Goal: Transaction & Acquisition: Purchase product/service

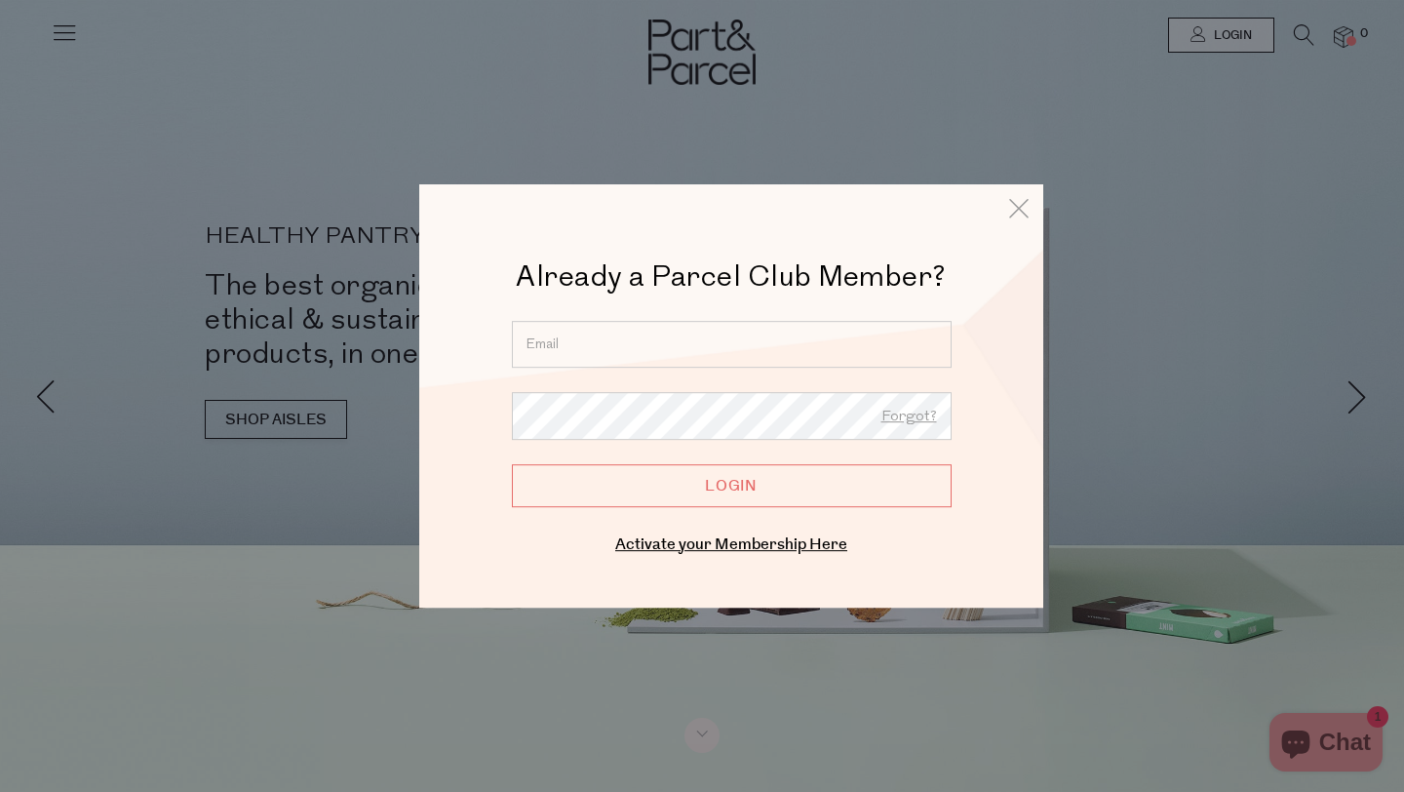
click at [714, 338] on input "email" at bounding box center [732, 344] width 440 height 47
click at [512, 464] on input "Login" at bounding box center [732, 485] width 440 height 43
type input "barbcarrodus@gmail.com"
click at [725, 479] on input "Login" at bounding box center [732, 485] width 440 height 43
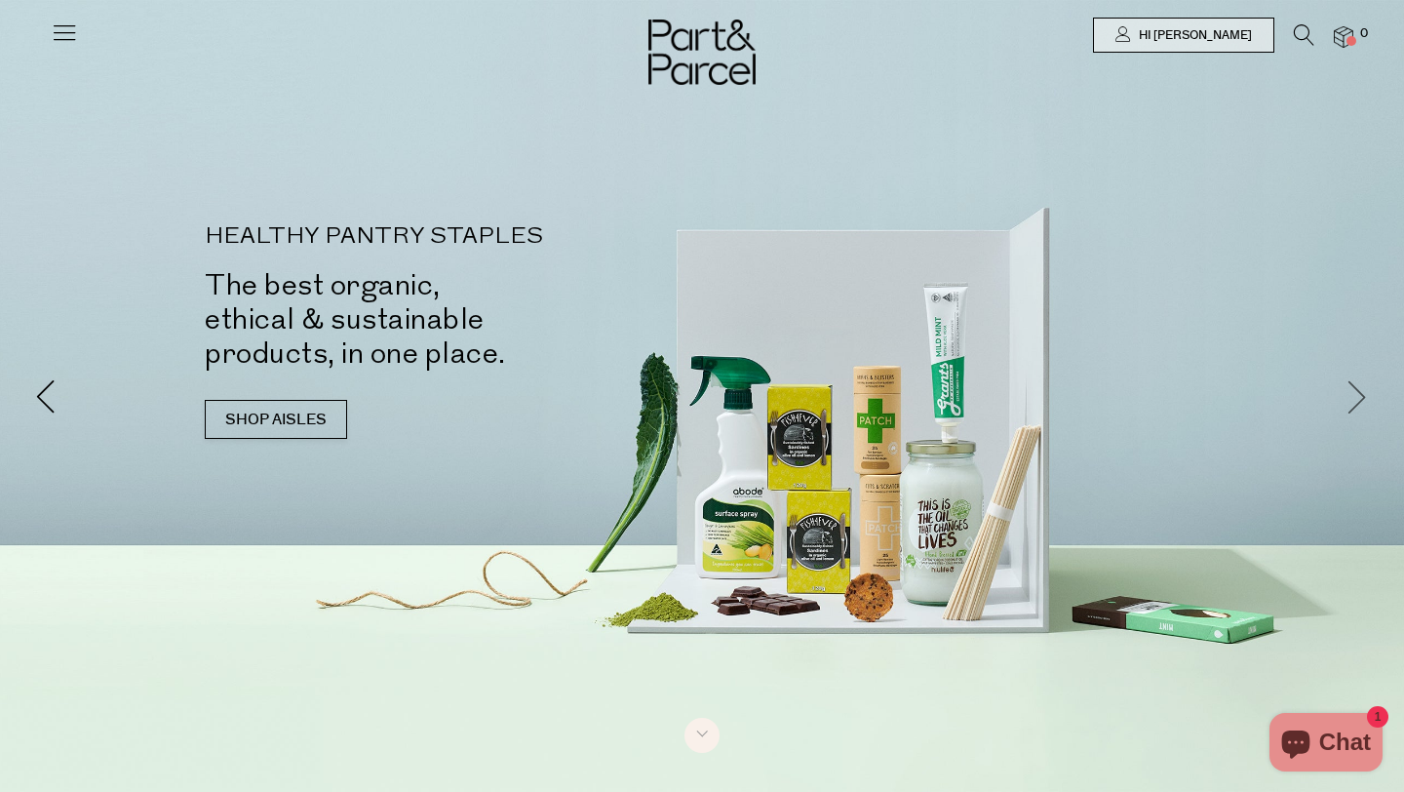
click at [1360, 391] on span at bounding box center [1358, 396] width 34 height 34
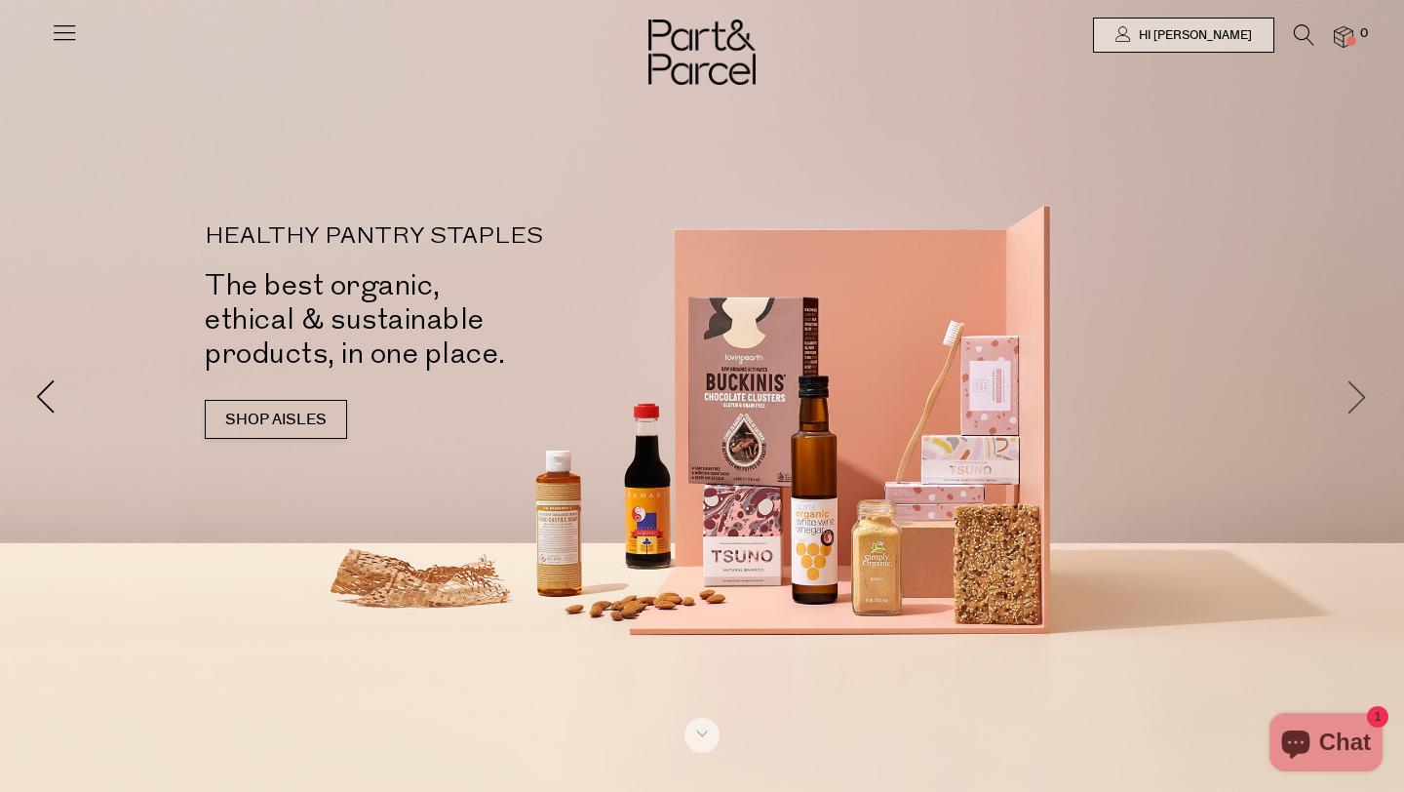
click at [1358, 400] on span at bounding box center [1358, 396] width 34 height 34
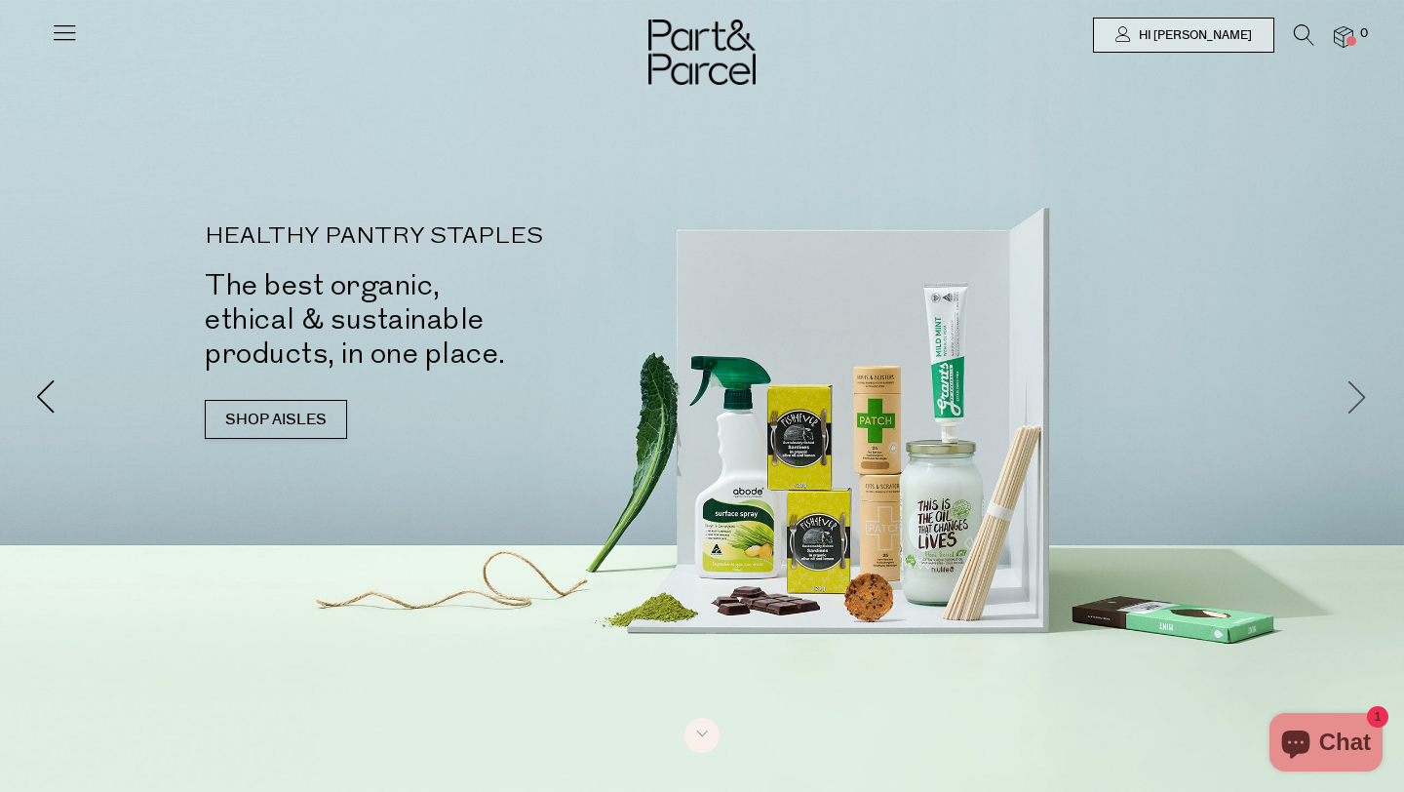
click at [1358, 401] on span at bounding box center [1358, 396] width 34 height 34
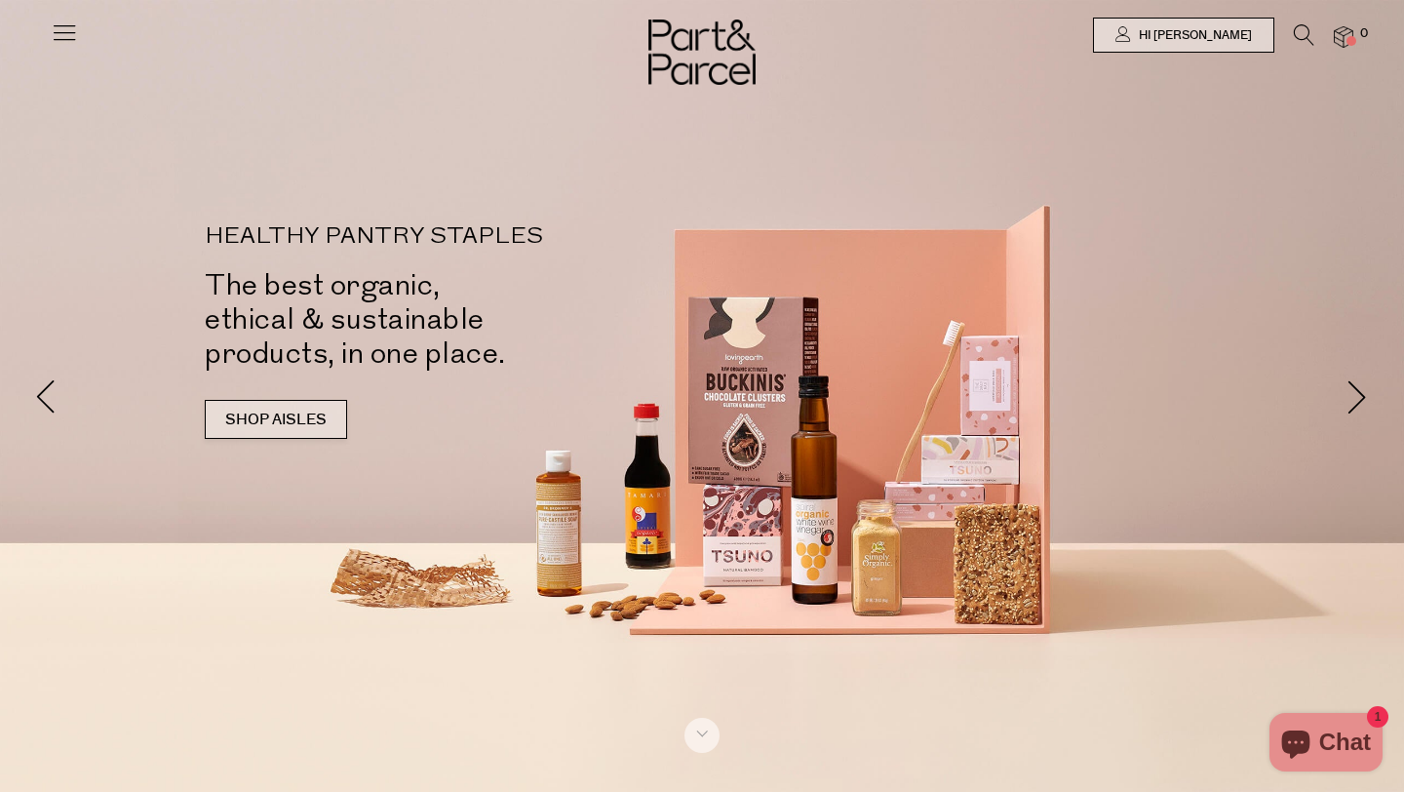
click at [253, 411] on link "SHOP AISLES" at bounding box center [276, 419] width 142 height 39
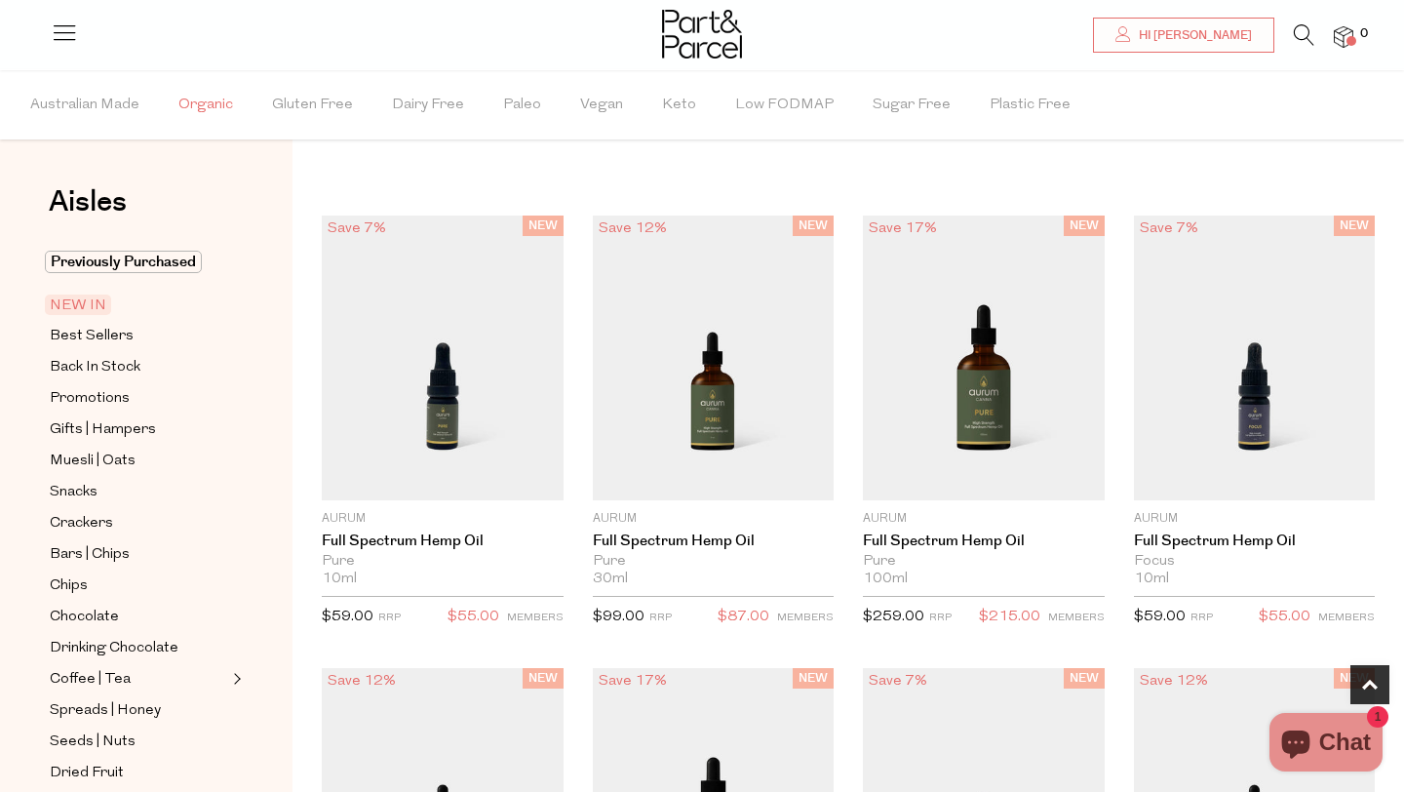
click at [191, 99] on span "Organic" at bounding box center [205, 105] width 55 height 68
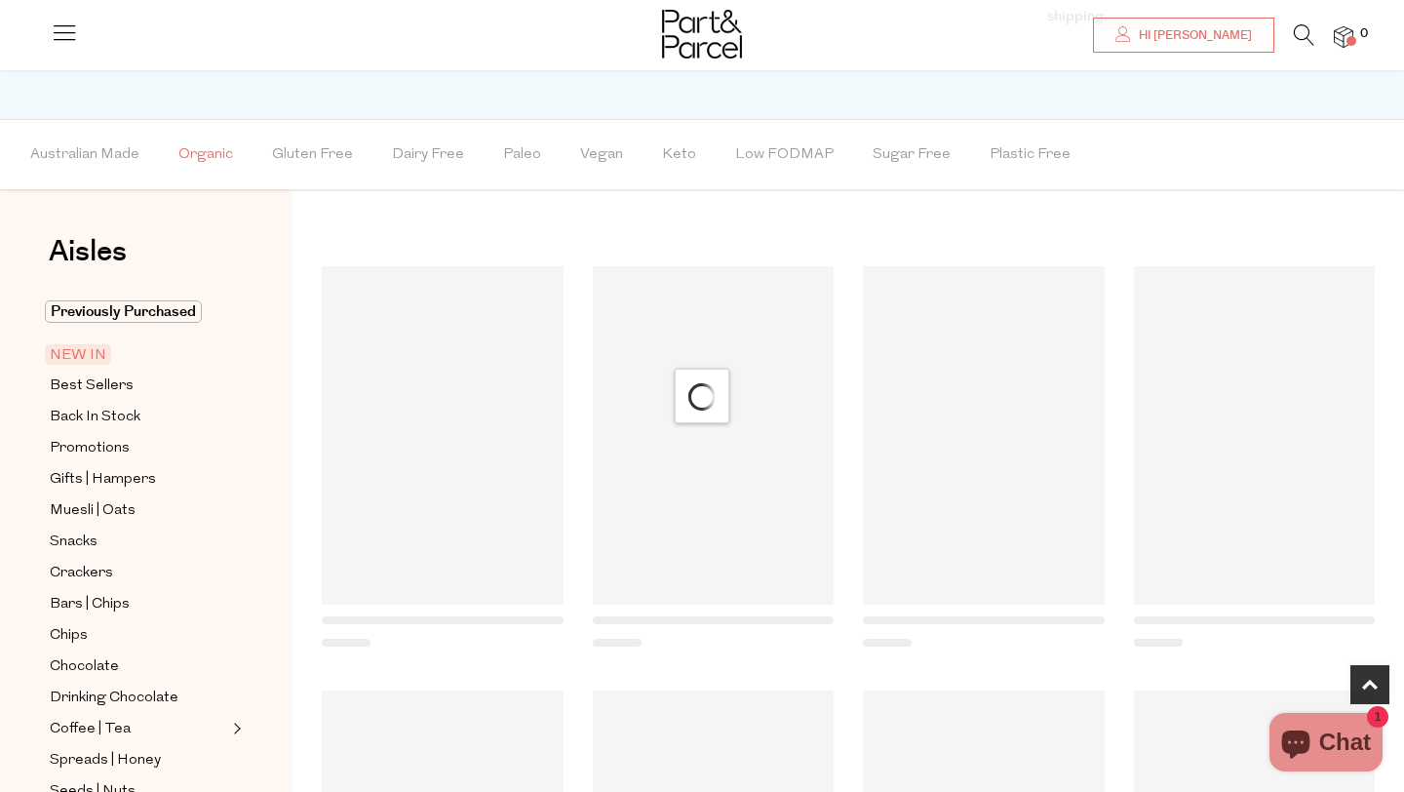
scroll to position [1076, 0]
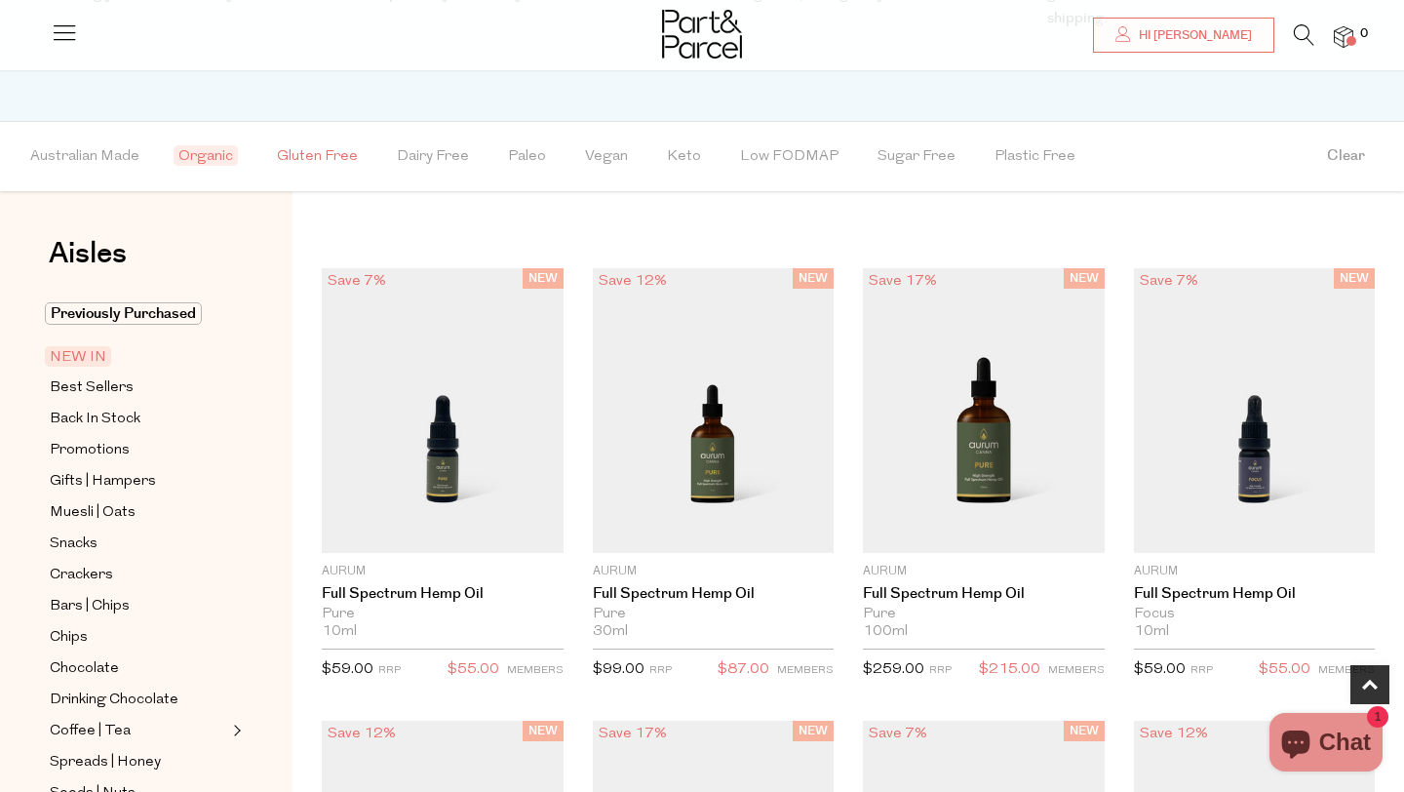
click at [333, 158] on span "Gluten Free" at bounding box center [317, 157] width 81 height 68
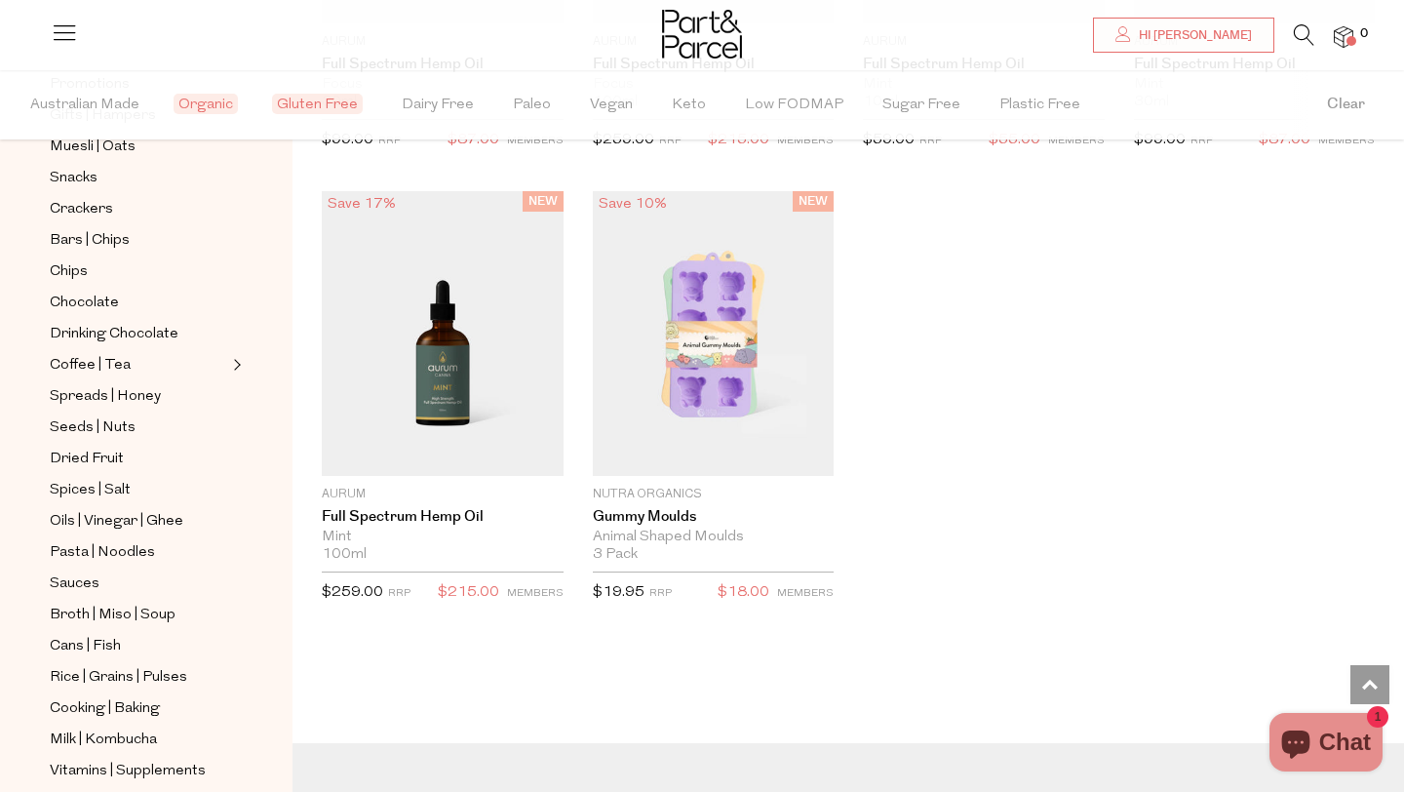
scroll to position [308, 0]
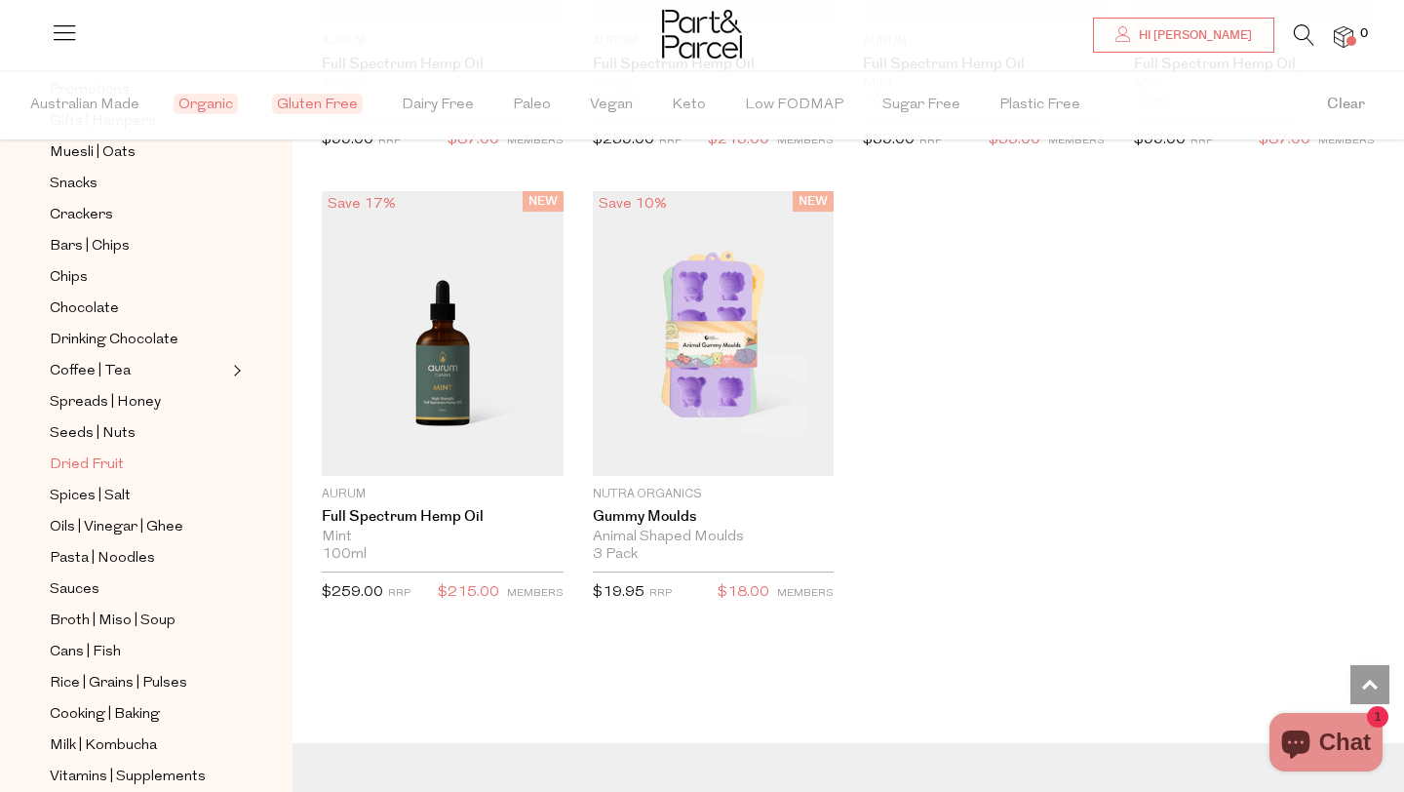
click at [107, 462] on span "Dried Fruit" at bounding box center [87, 464] width 74 height 23
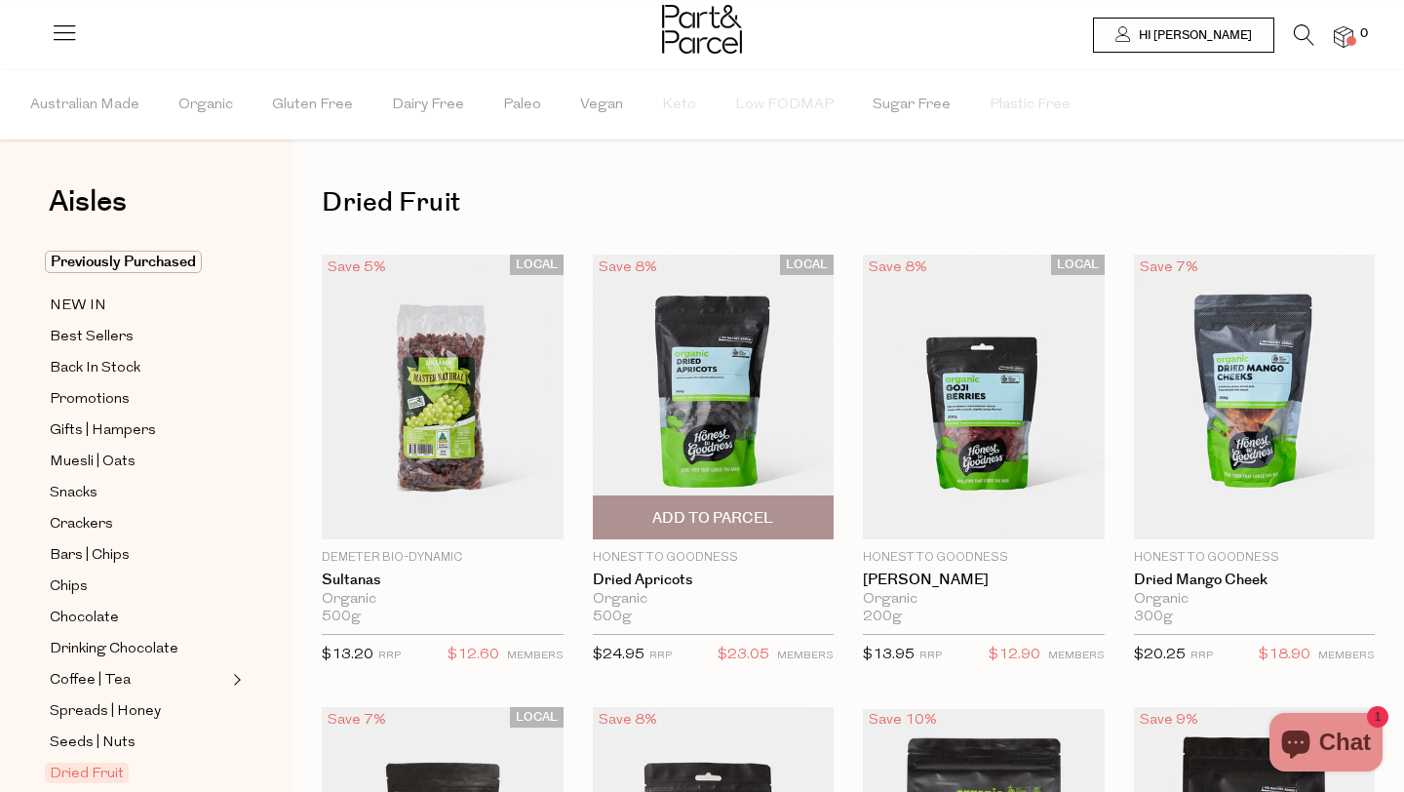
click at [693, 514] on span "Add To Parcel" at bounding box center [712, 518] width 121 height 20
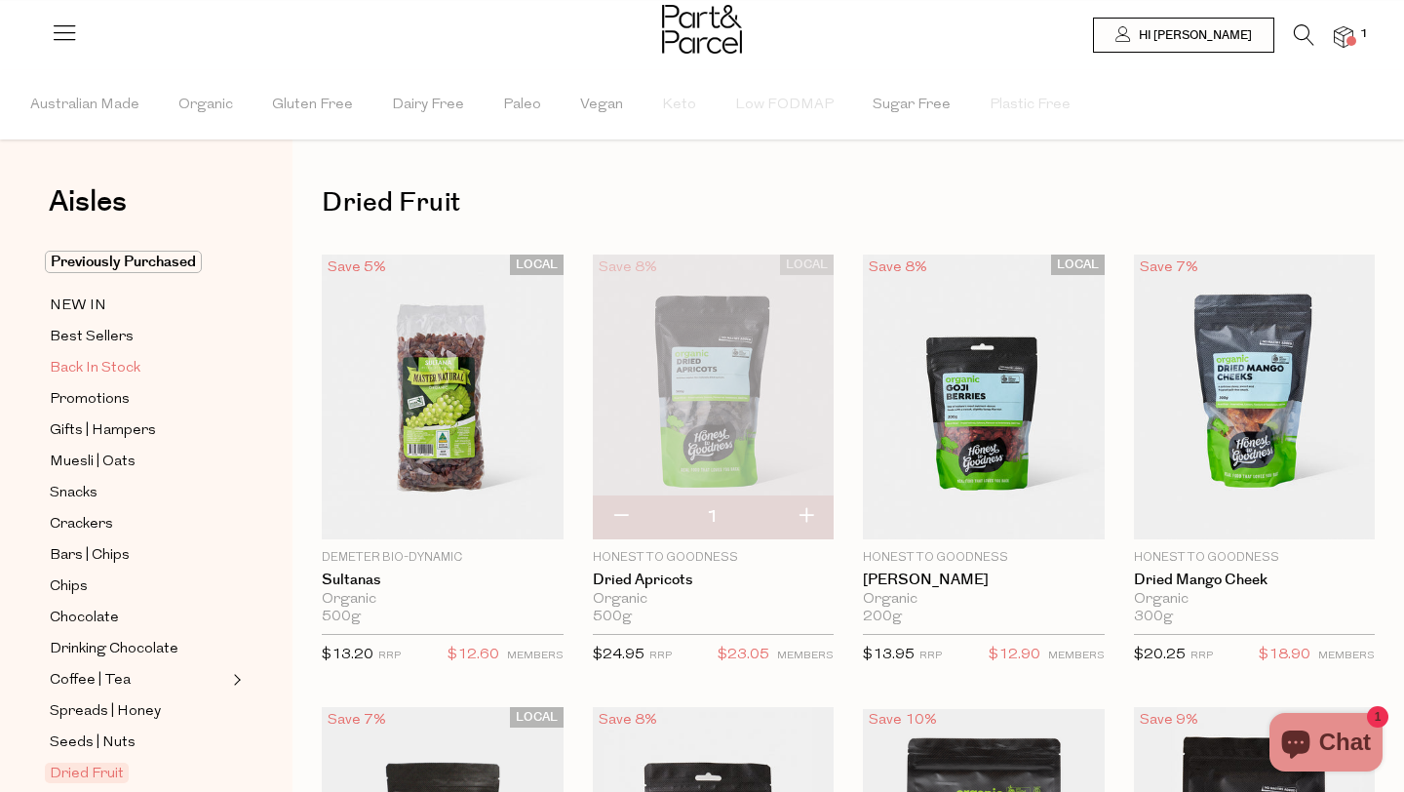
click at [79, 365] on span "Back In Stock" at bounding box center [95, 368] width 91 height 23
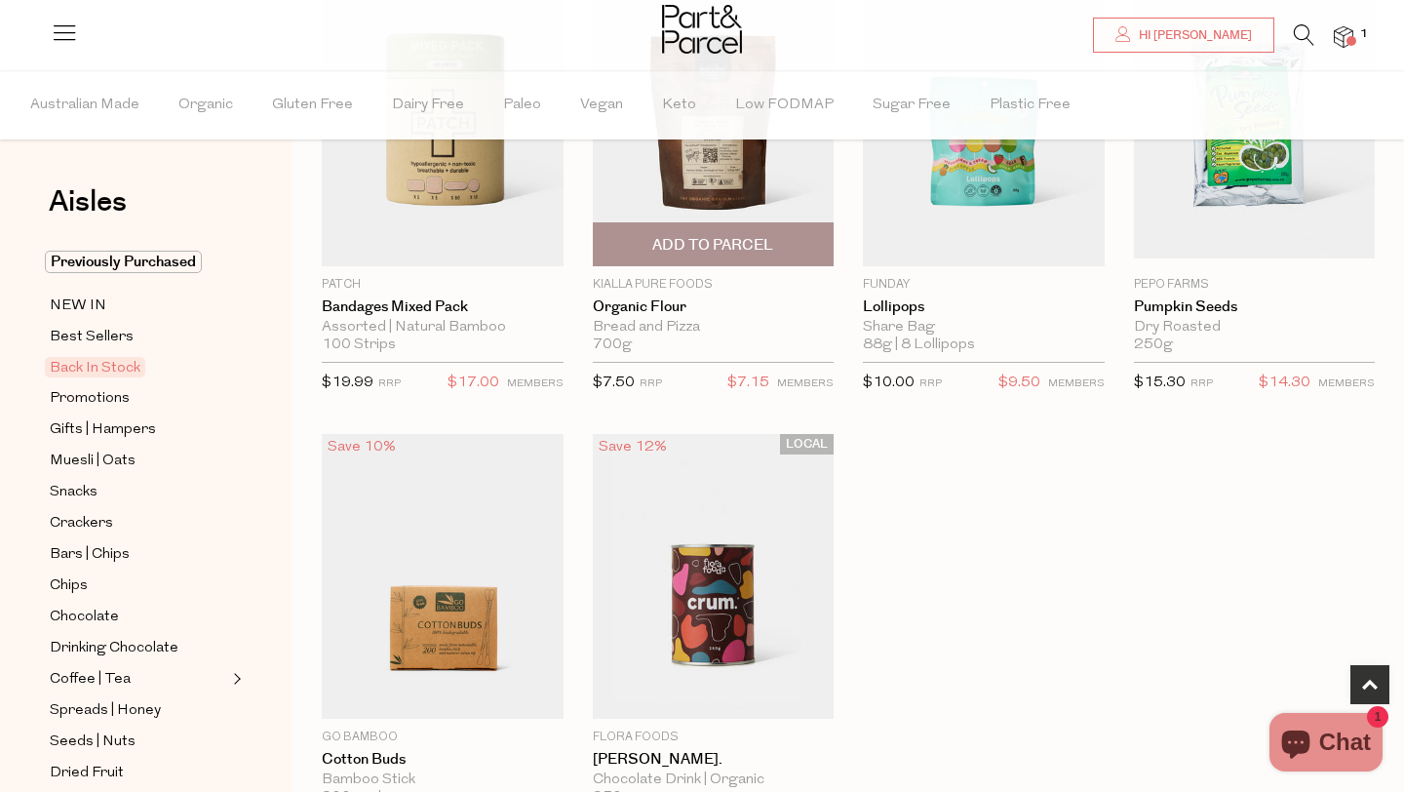
scroll to position [785, 0]
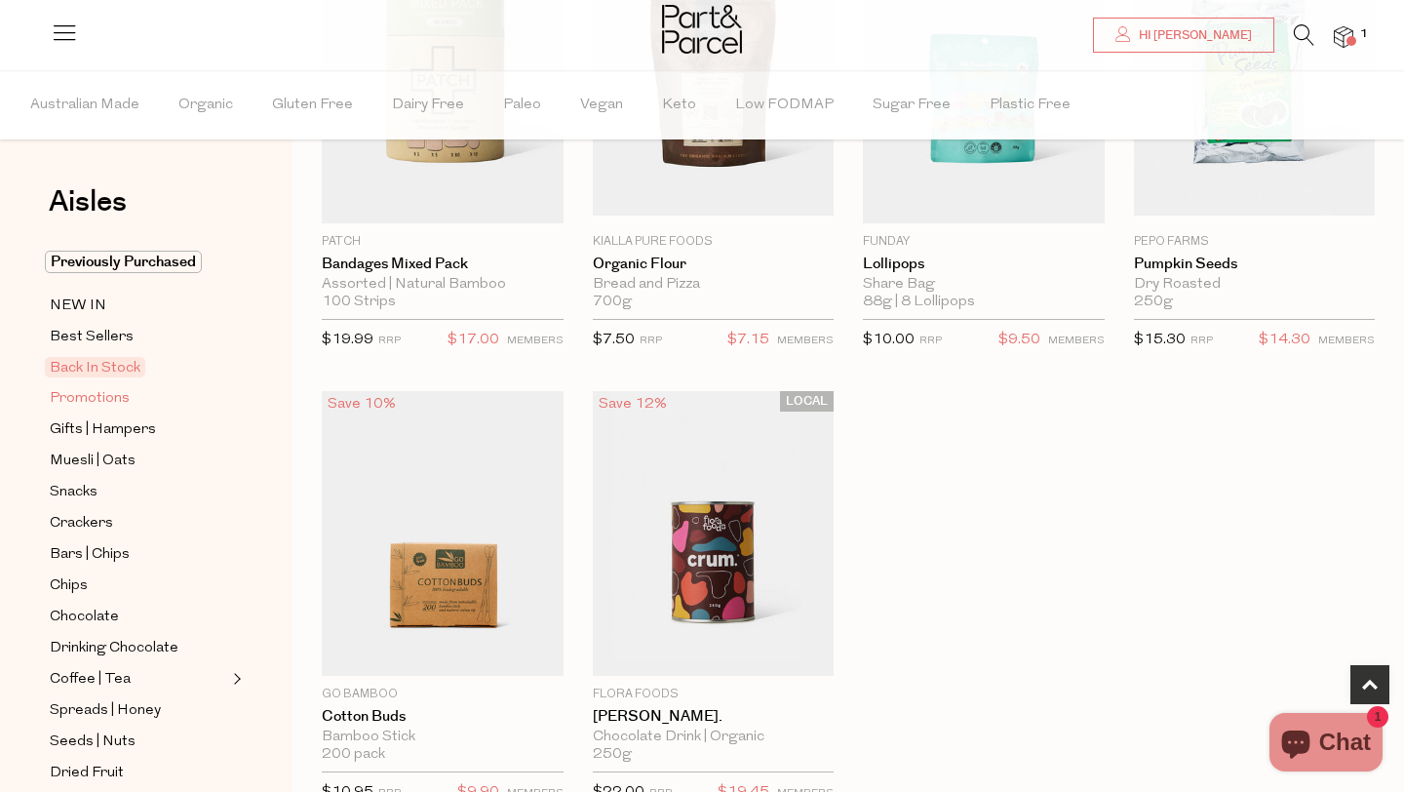
click at [65, 399] on span "Promotions" at bounding box center [90, 398] width 80 height 23
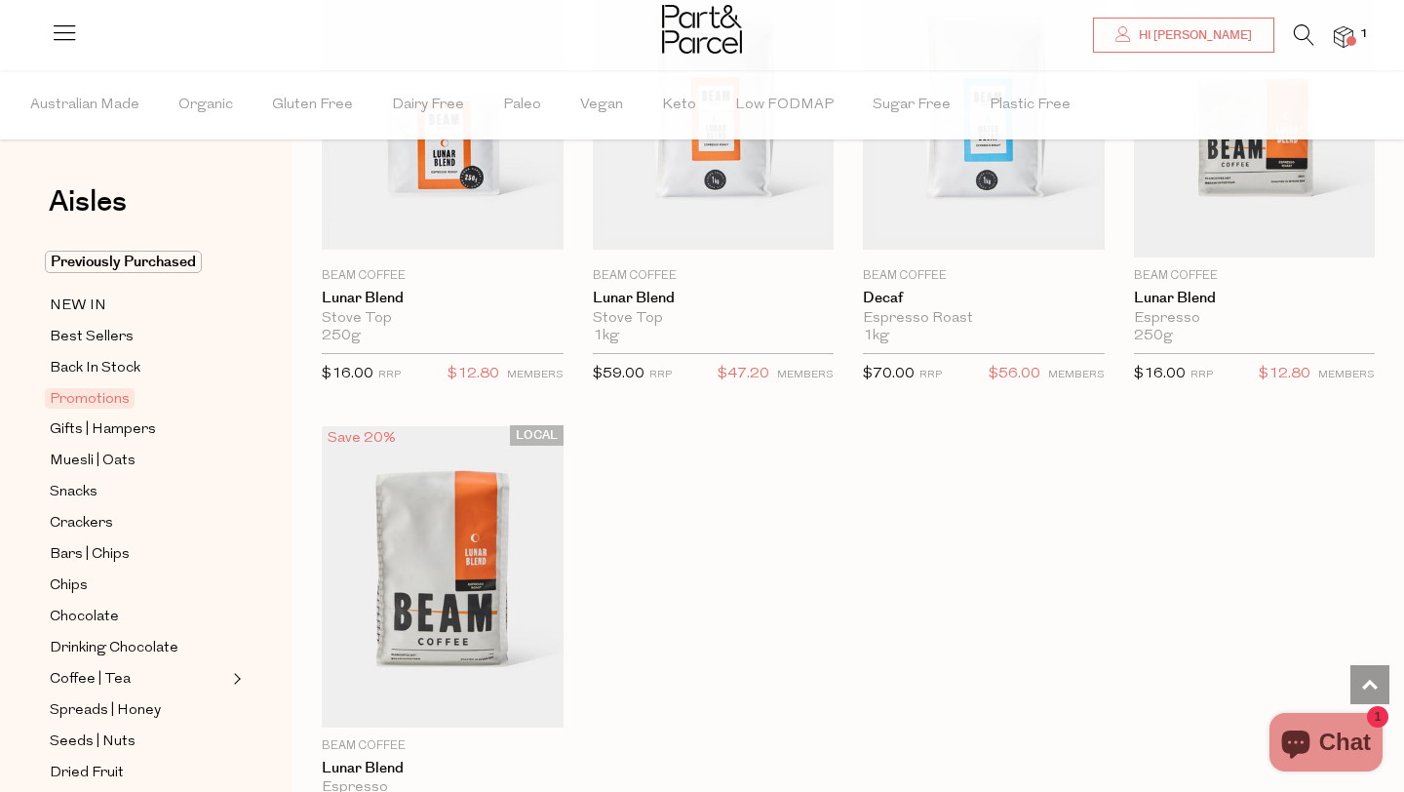
scroll to position [2025, 0]
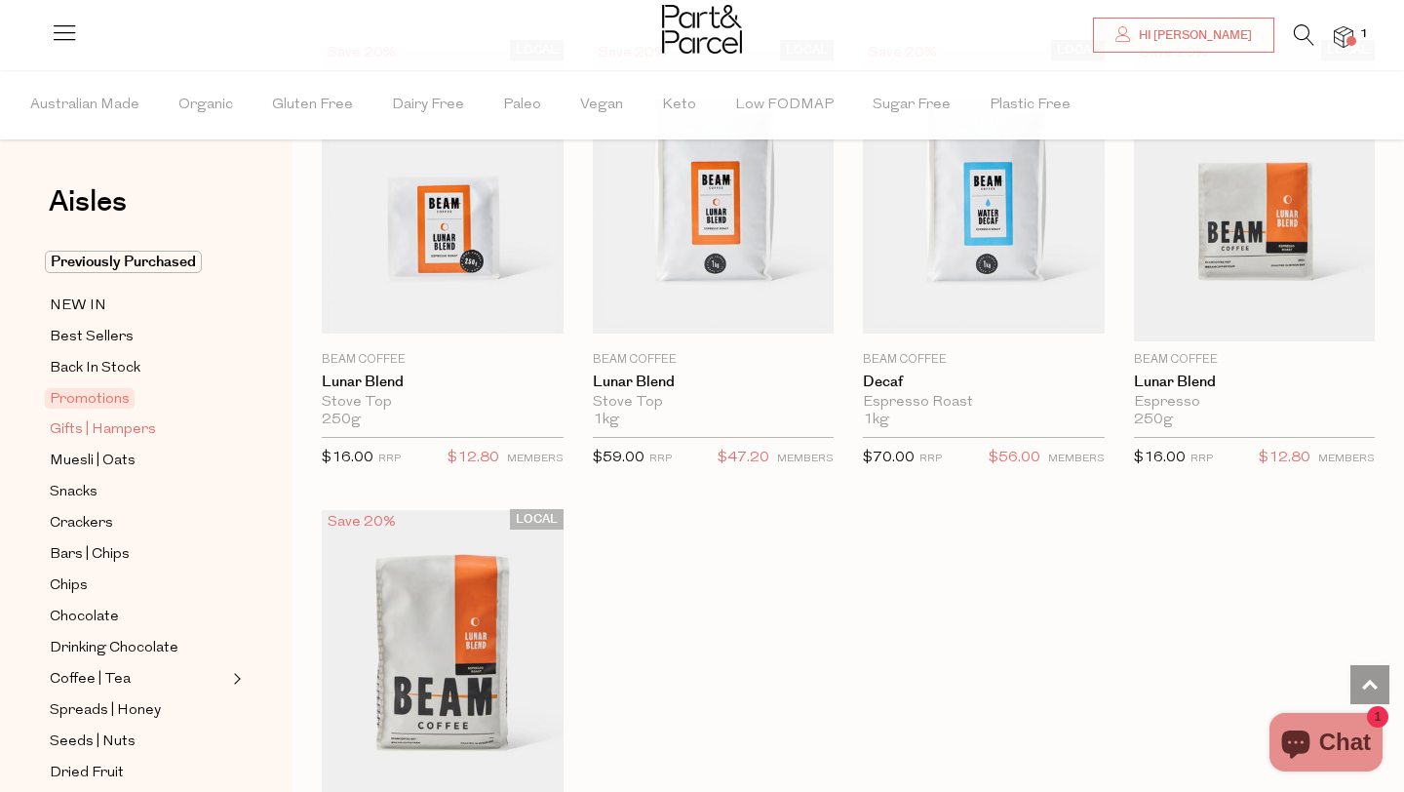
click at [96, 426] on span "Gifts | Hampers" at bounding box center [103, 429] width 106 height 23
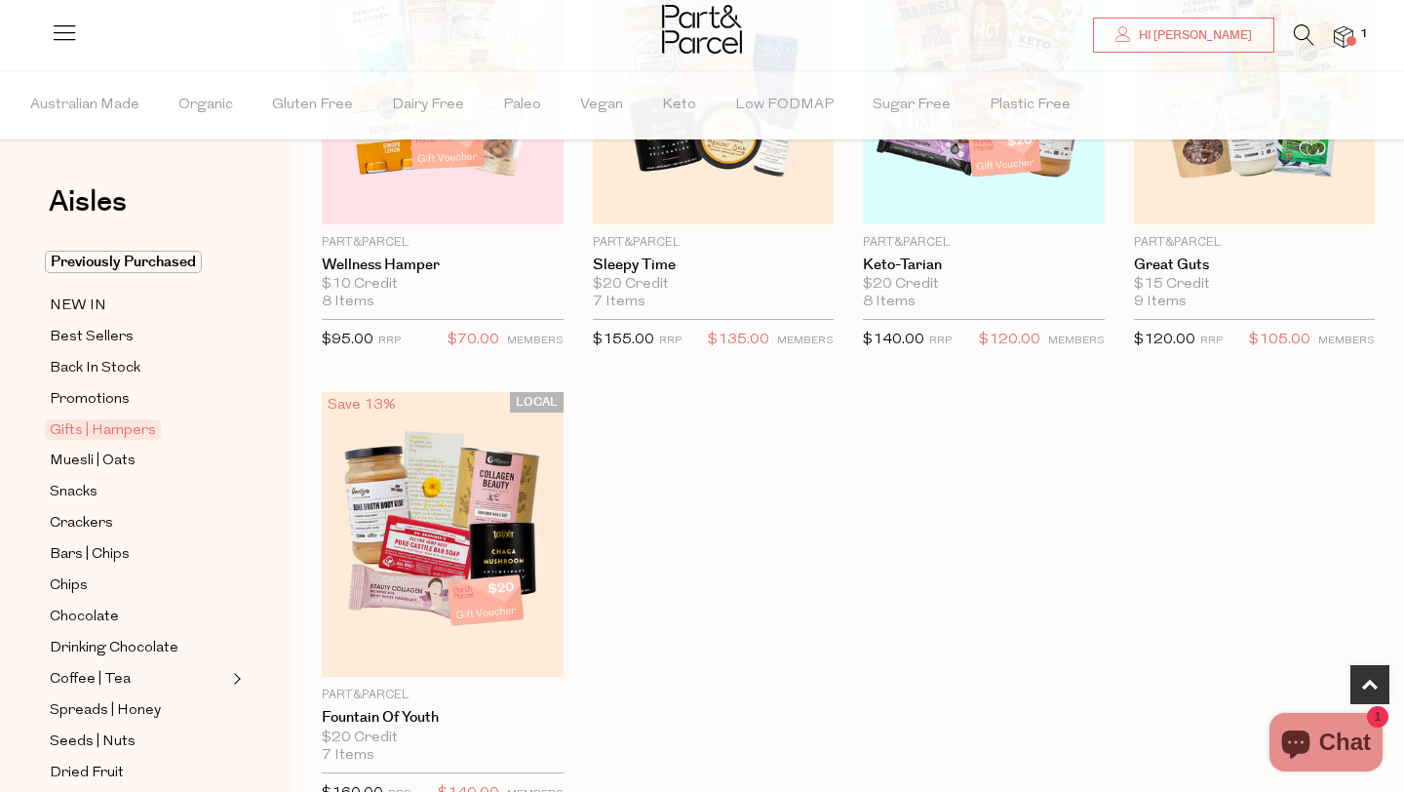
scroll to position [767, 0]
click at [88, 461] on span "Muesli | Oats" at bounding box center [93, 461] width 86 height 23
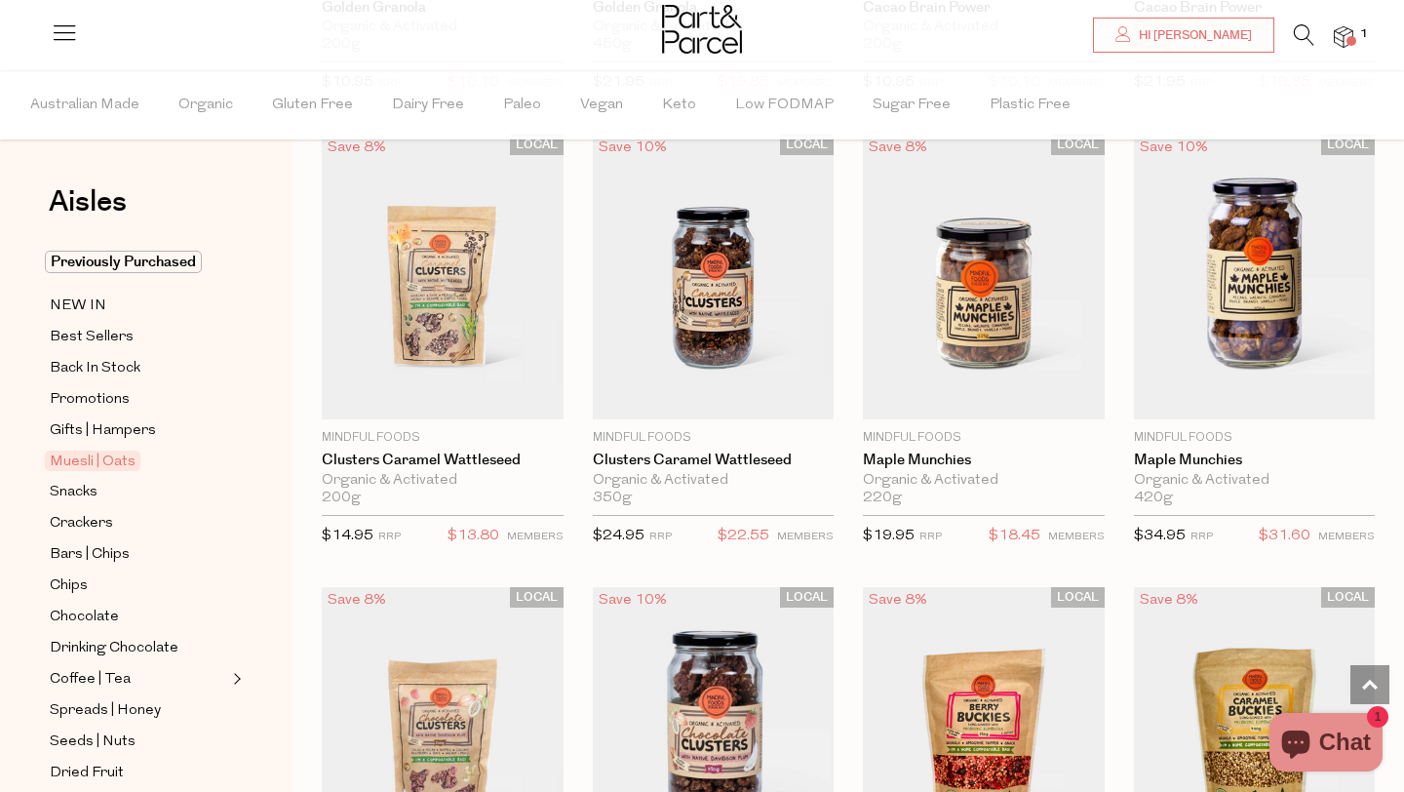
scroll to position [1474, 0]
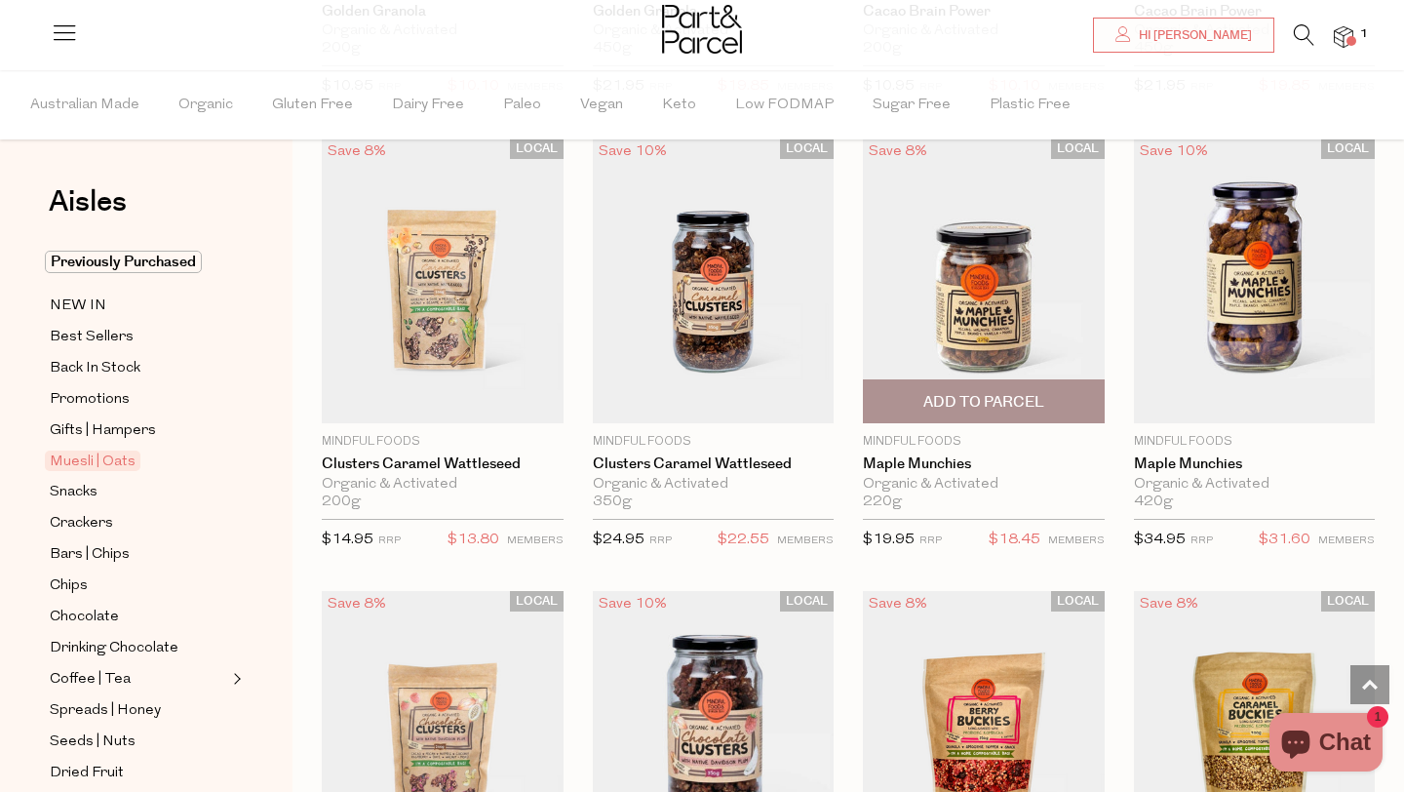
click at [980, 318] on img at bounding box center [984, 280] width 242 height 285
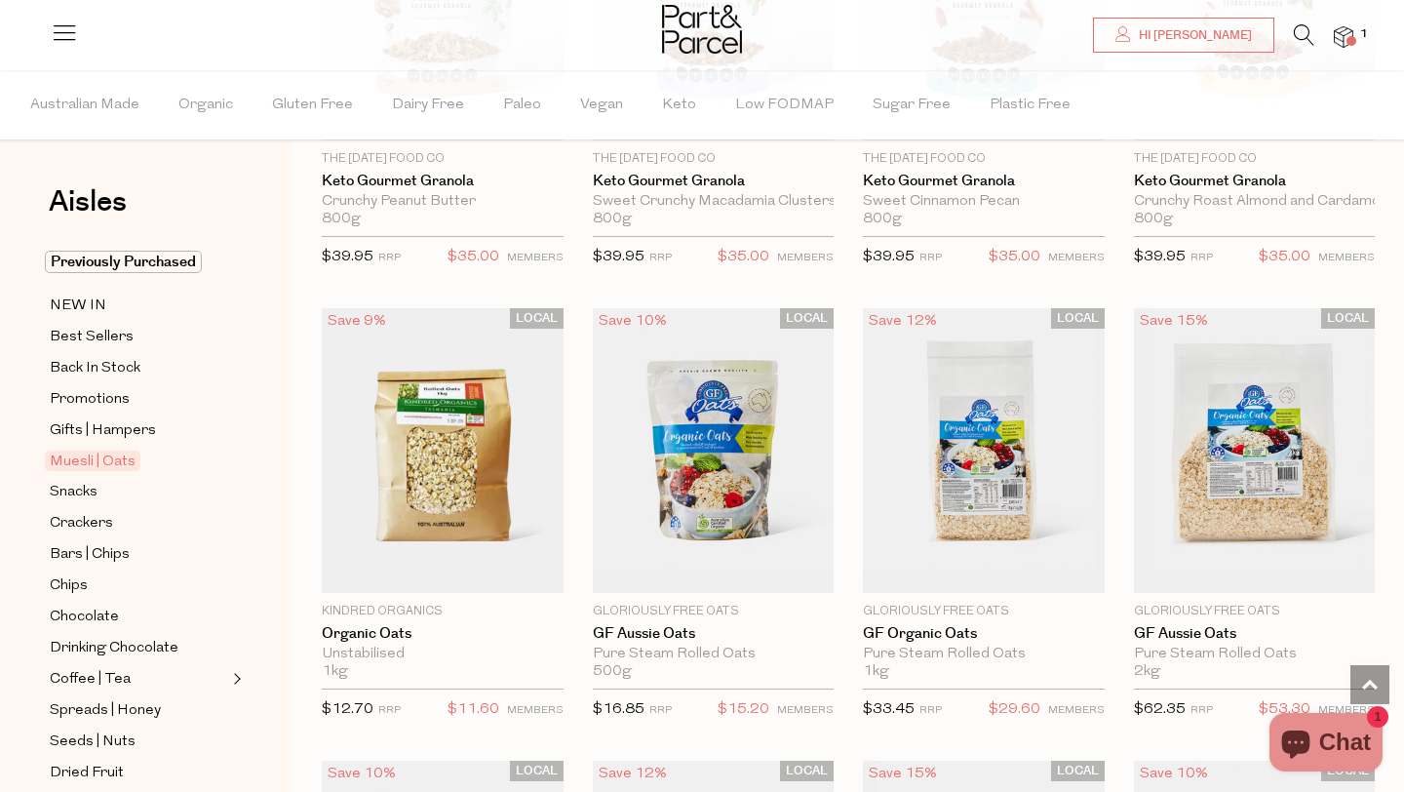
scroll to position [4508, 0]
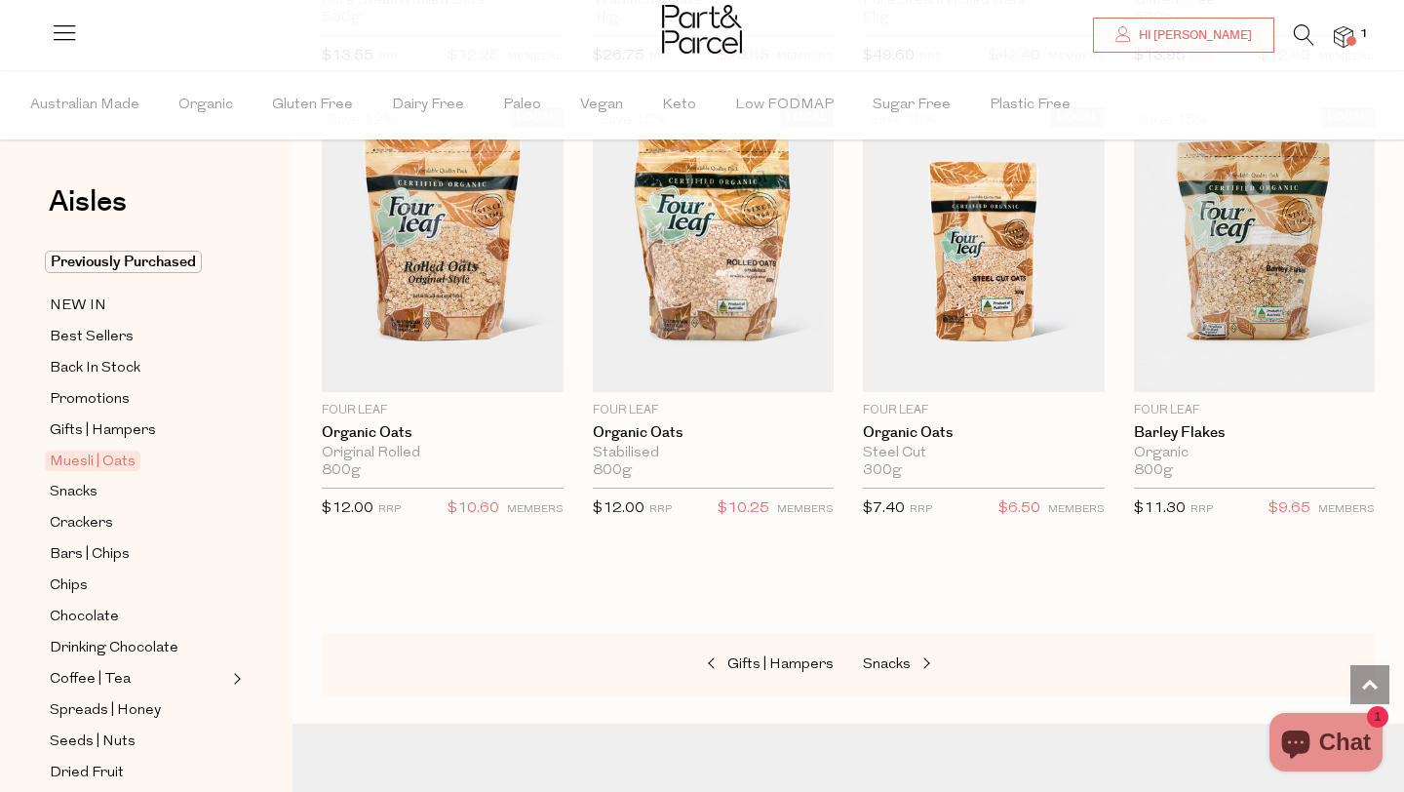
scroll to position [5611, 0]
click at [882, 658] on span "Snacks" at bounding box center [887, 665] width 48 height 15
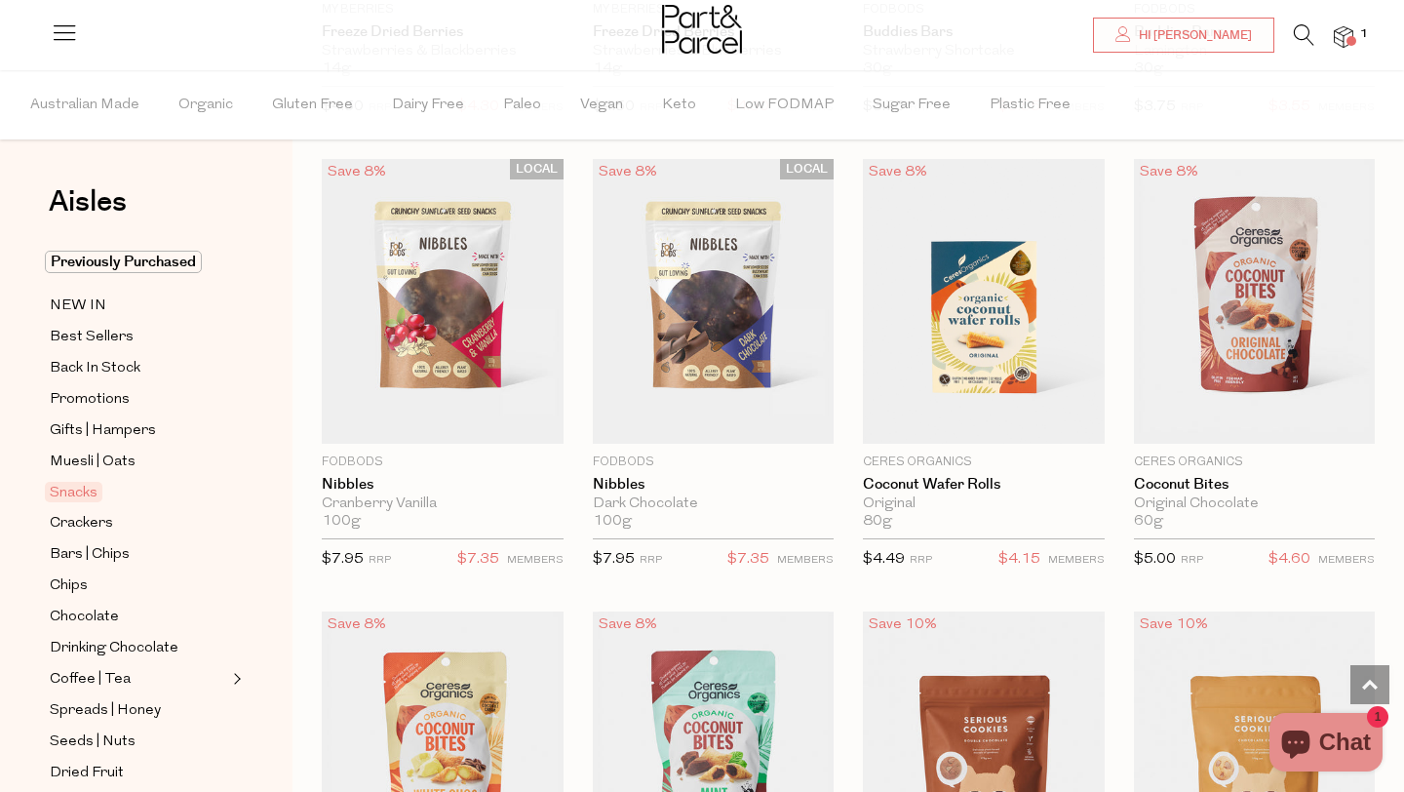
scroll to position [3284, 0]
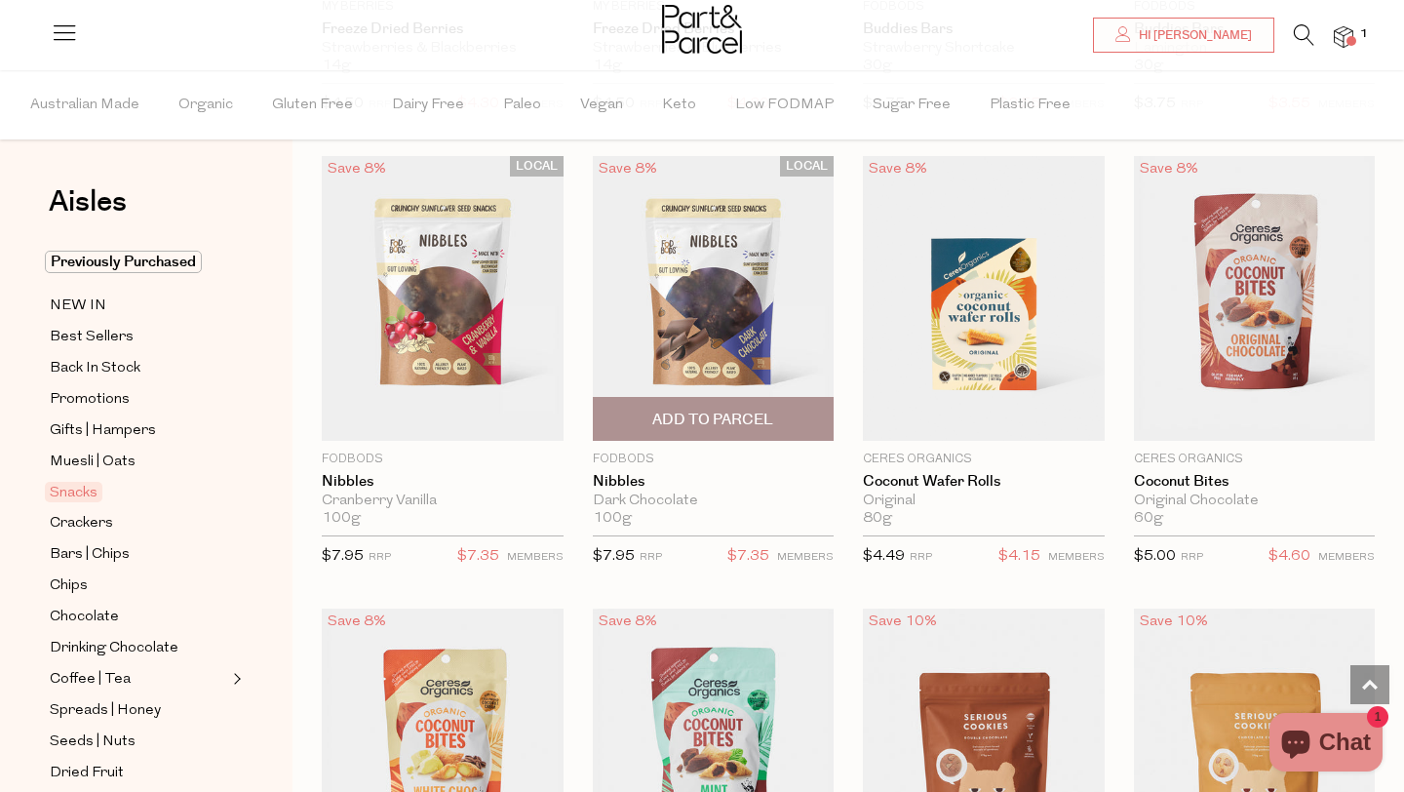
click at [700, 295] on img at bounding box center [714, 298] width 242 height 285
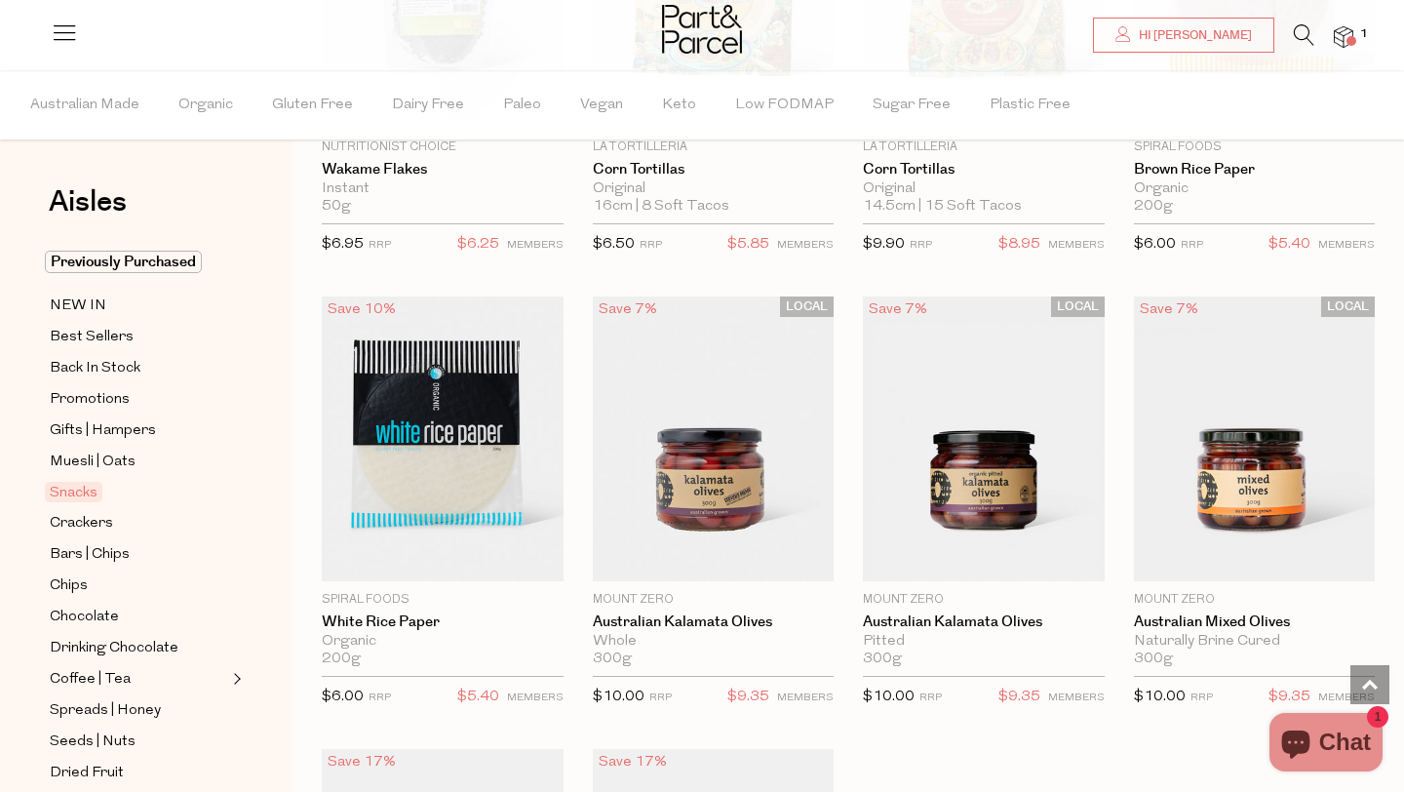
scroll to position [7231, 0]
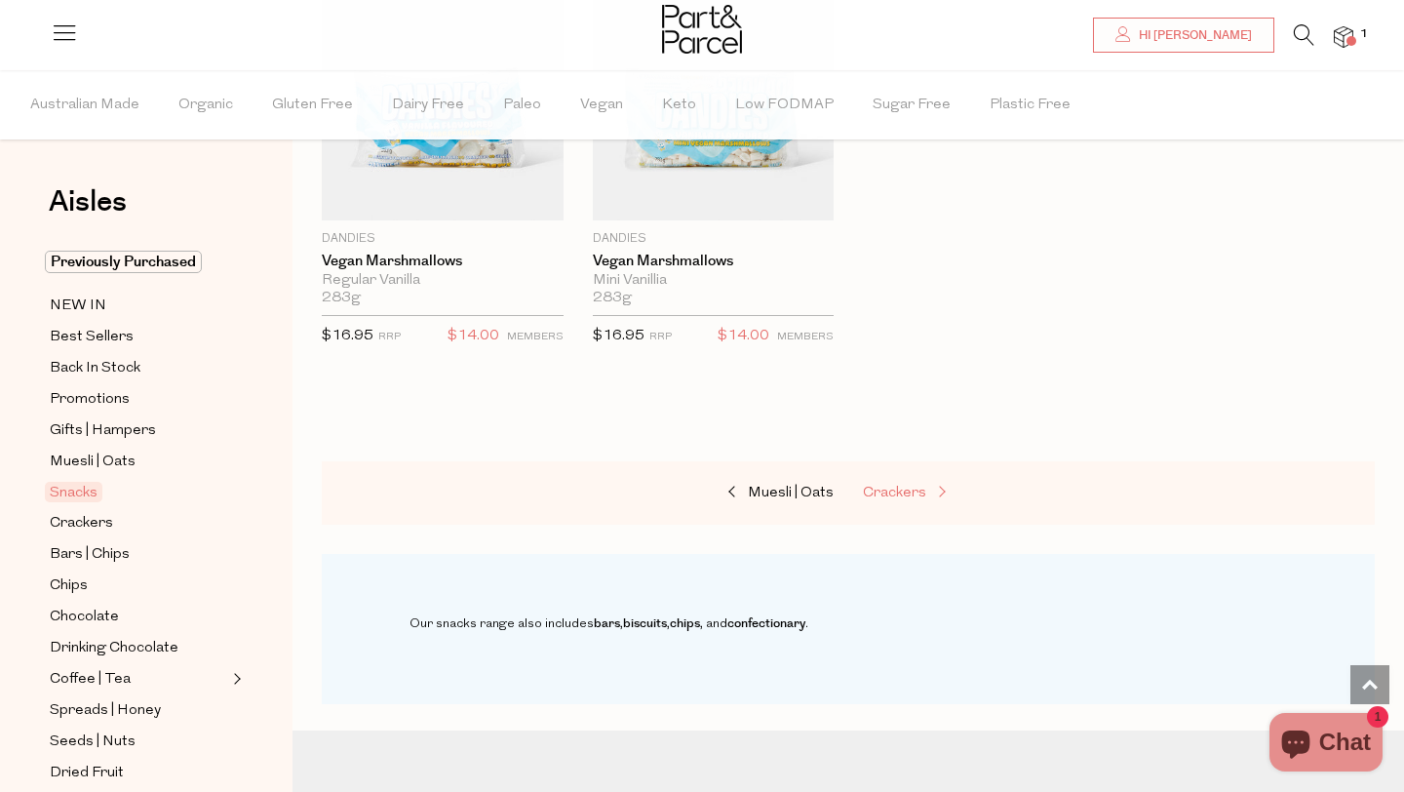
click at [892, 486] on span "Crackers" at bounding box center [894, 493] width 63 height 15
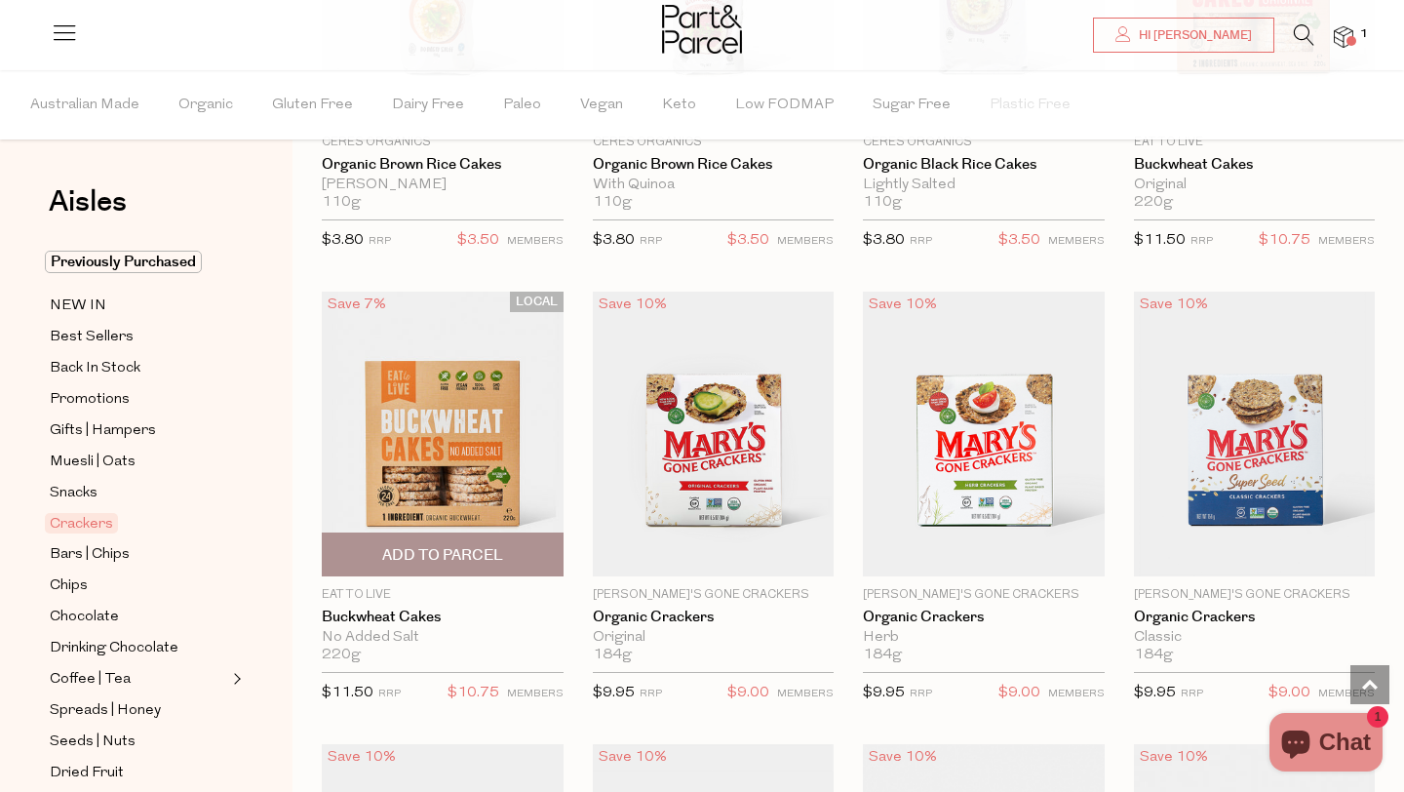
scroll to position [1774, 0]
click at [442, 545] on span "Add To Parcel" at bounding box center [442, 554] width 121 height 20
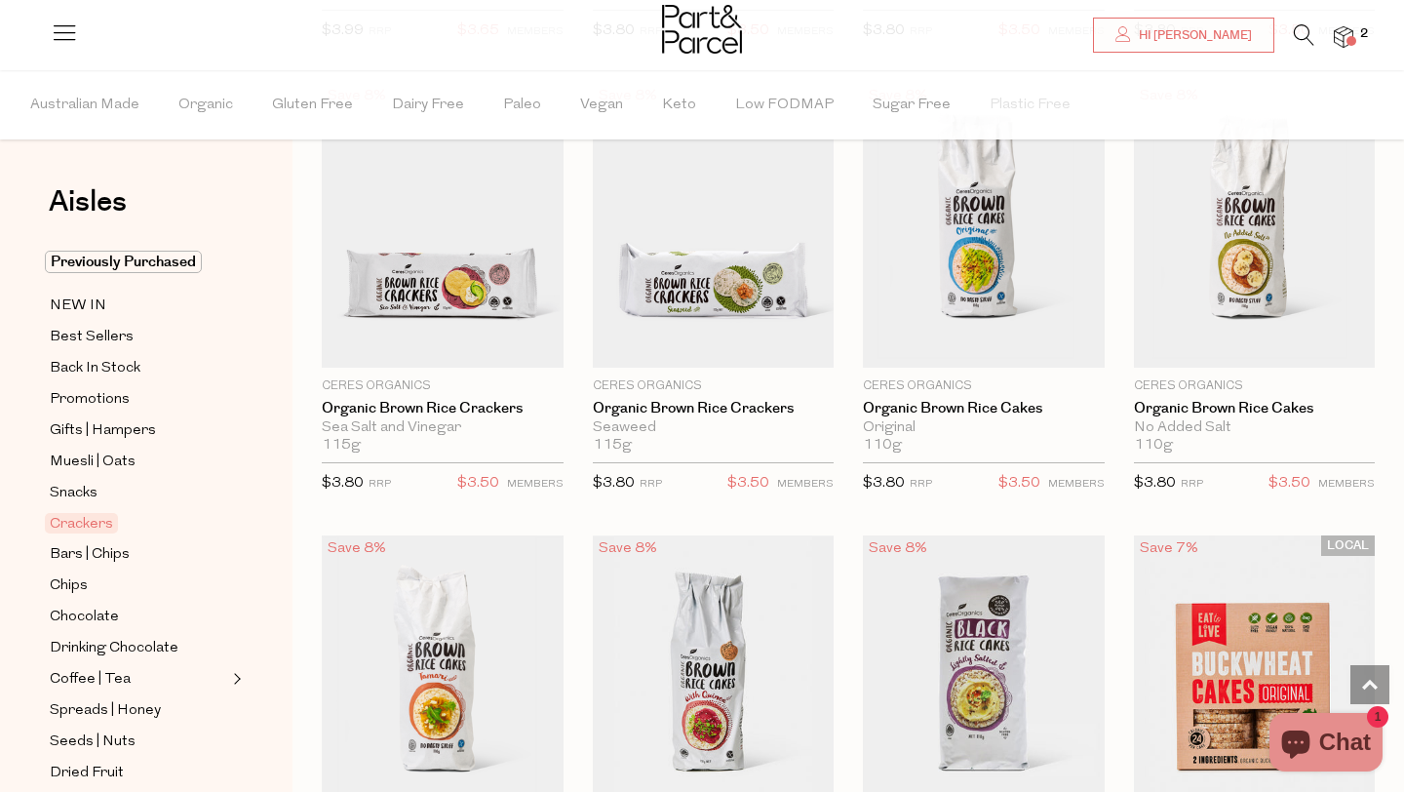
scroll to position [1075, 0]
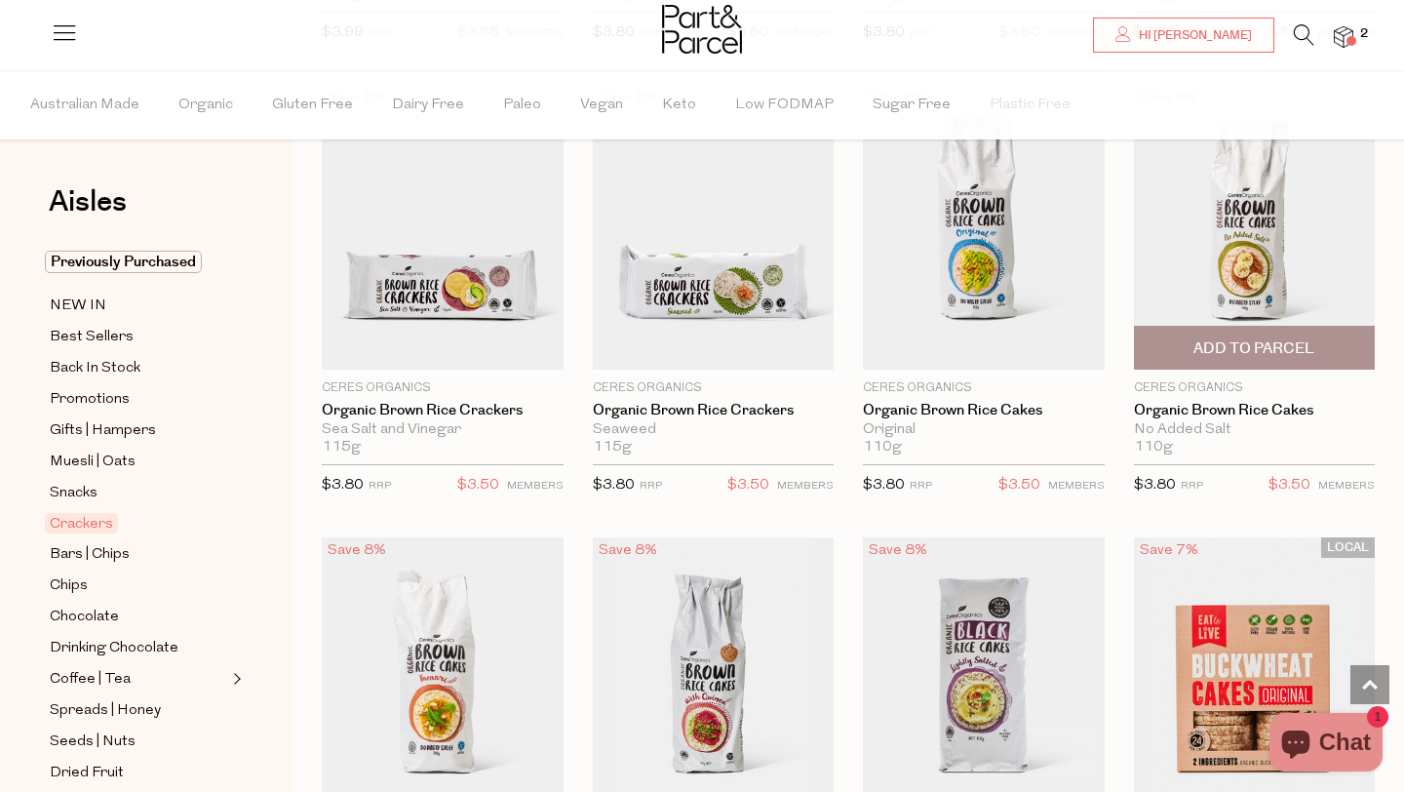
click at [1249, 344] on span "Add To Parcel" at bounding box center [1254, 348] width 121 height 20
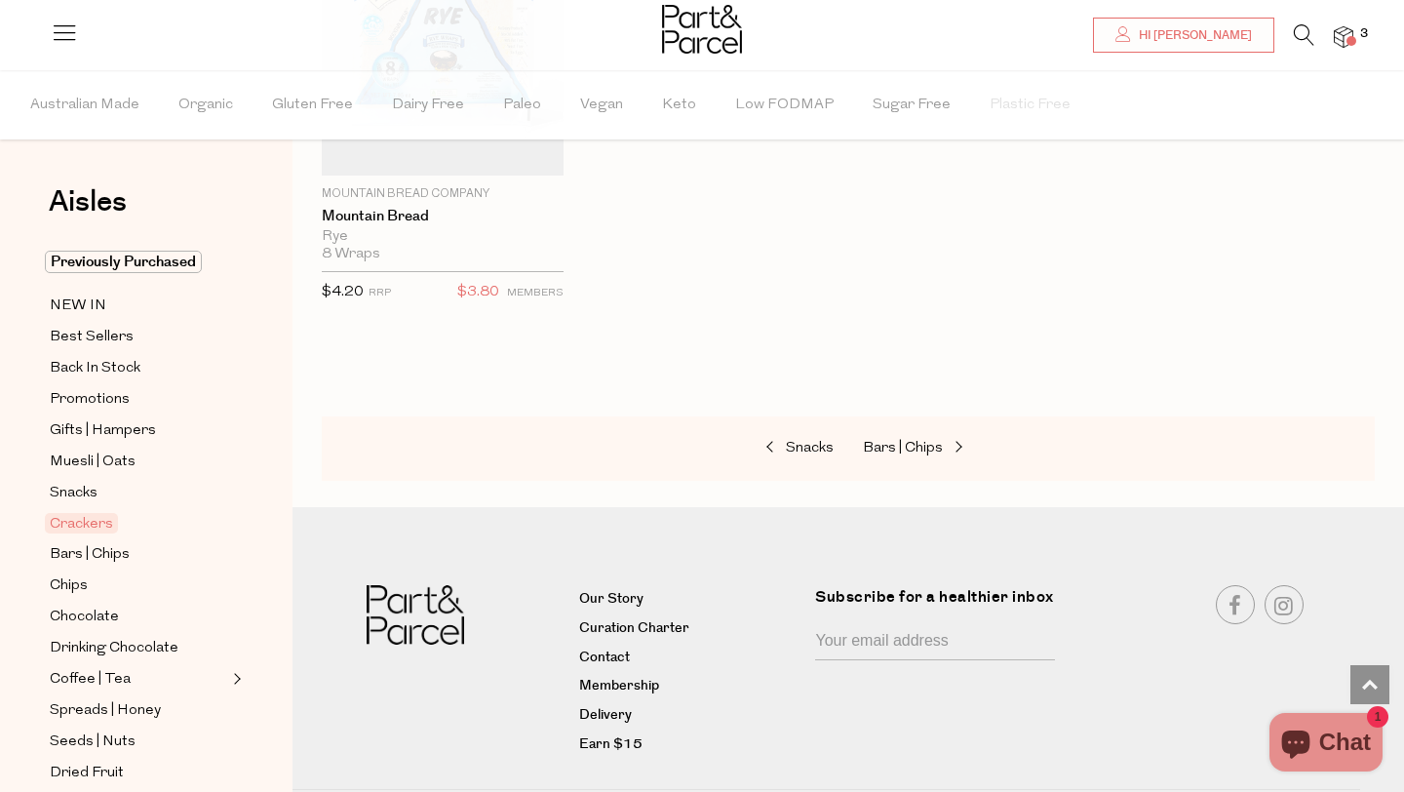
scroll to position [4437, 0]
click at [883, 440] on span "Bars | Chips" at bounding box center [903, 447] width 80 height 15
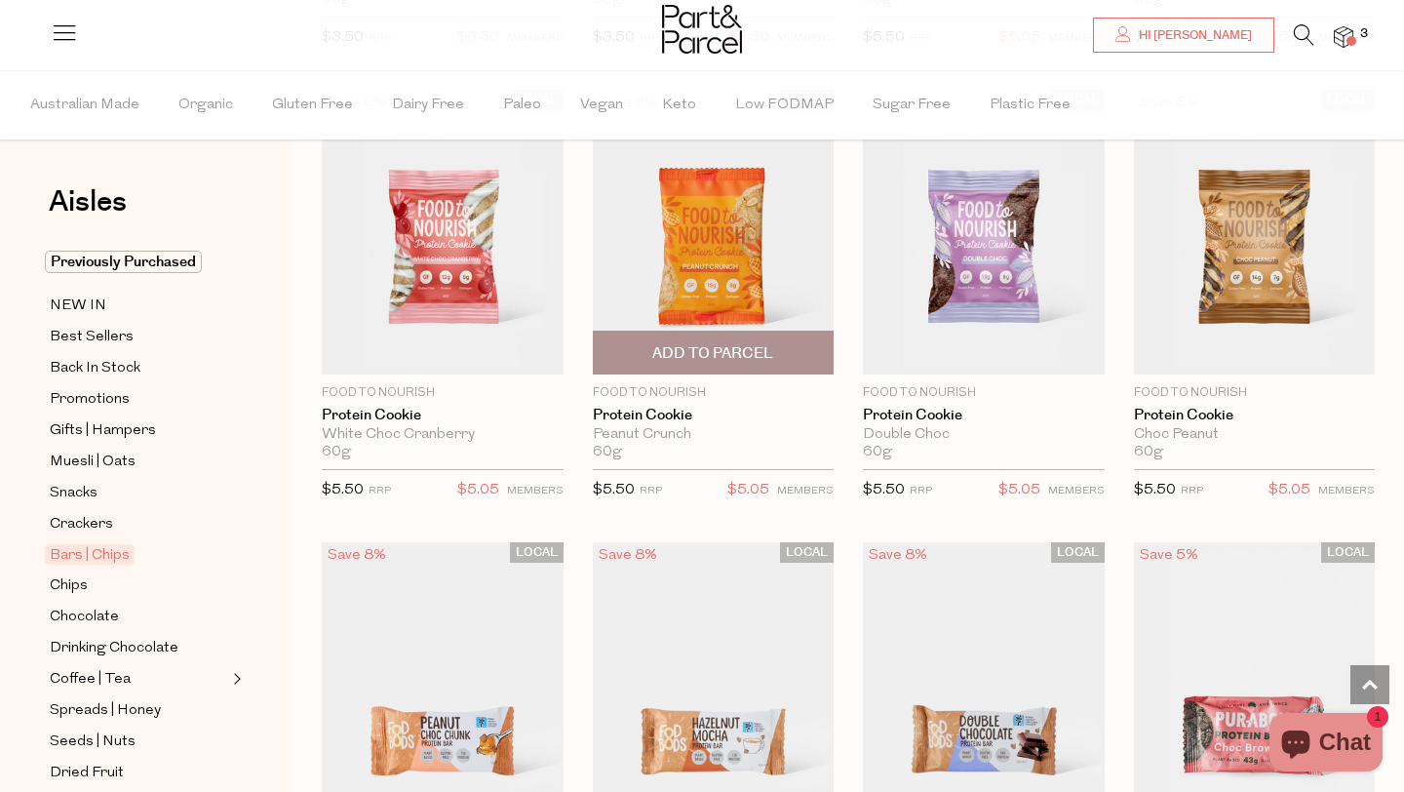
scroll to position [3825, 0]
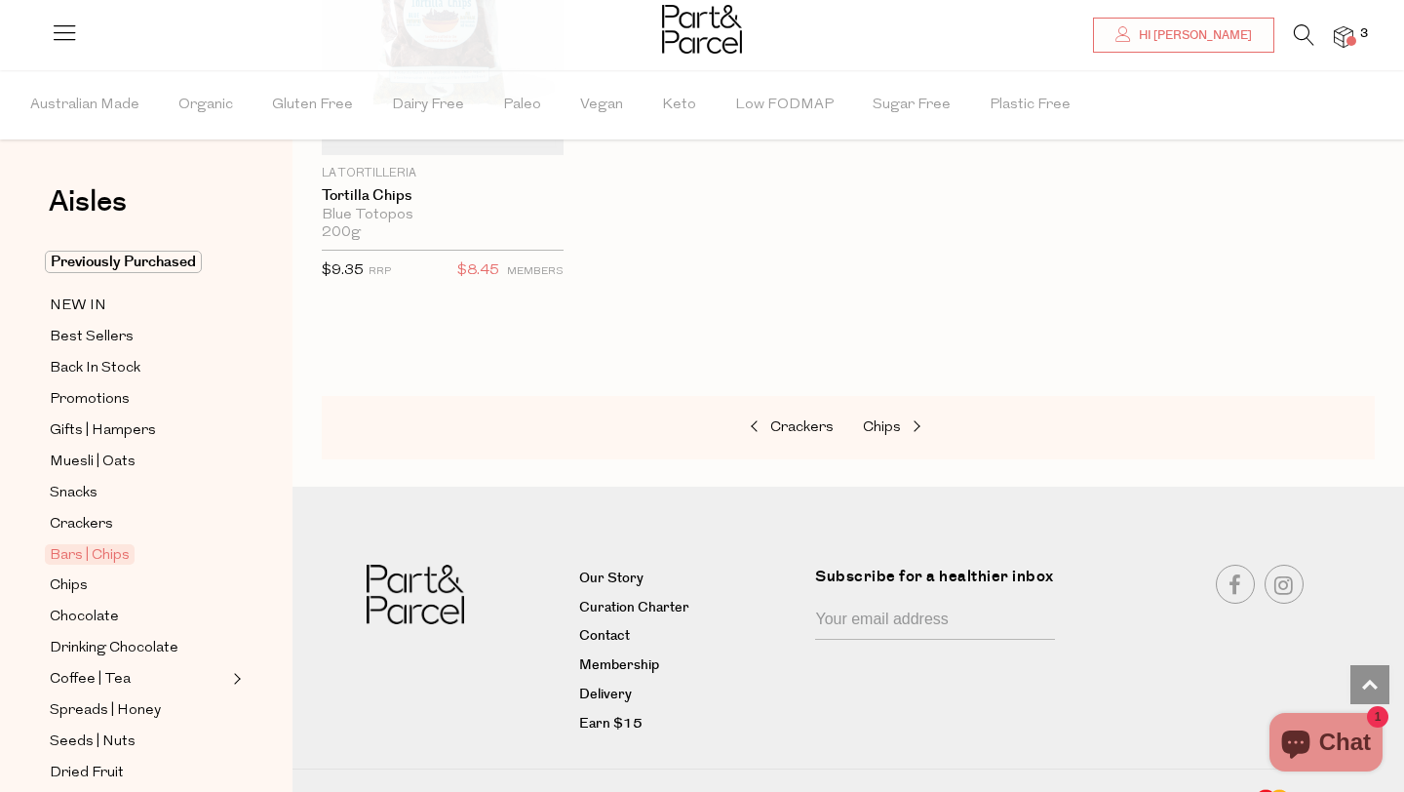
scroll to position [8182, 0]
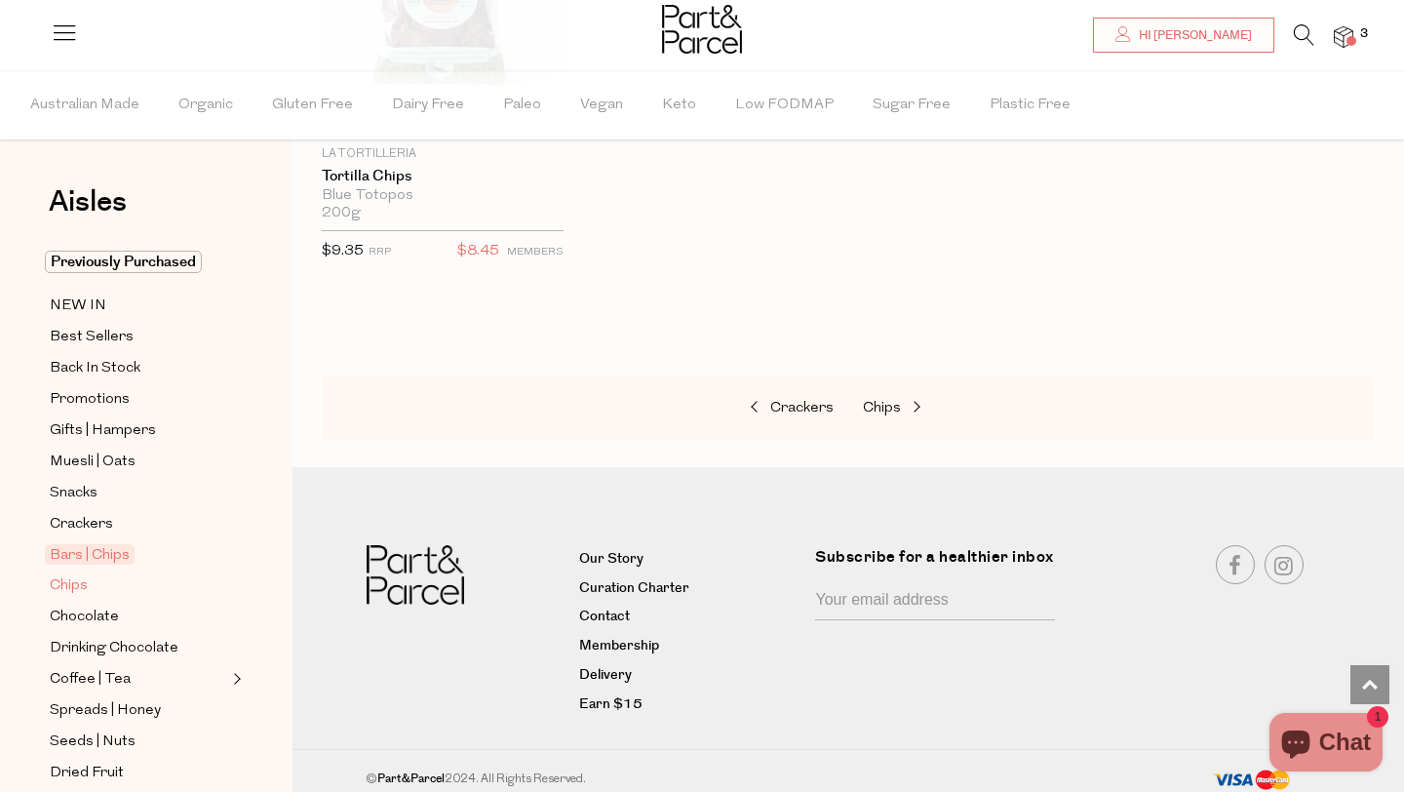
click at [99, 580] on link "Chips" at bounding box center [138, 585] width 177 height 24
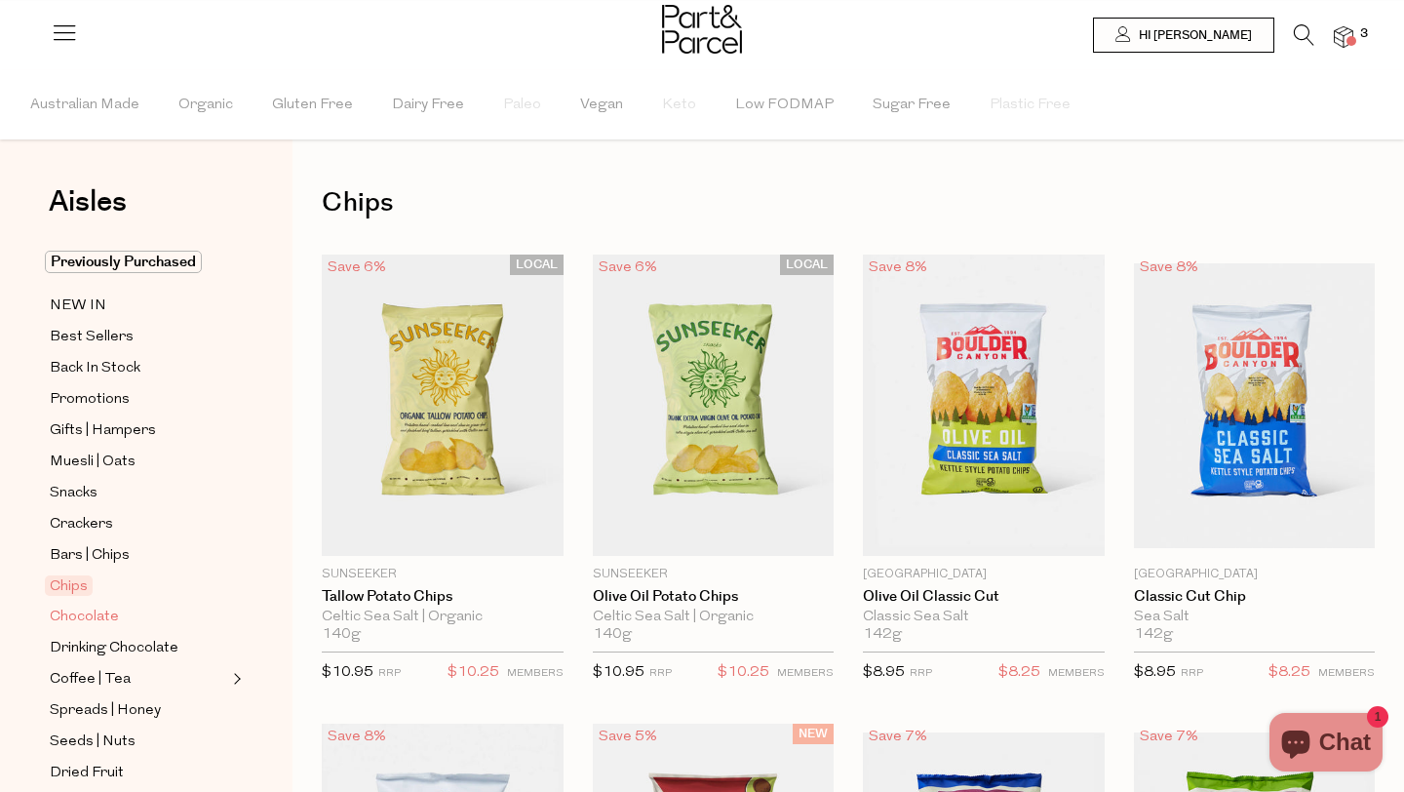
click at [87, 618] on span "Chocolate" at bounding box center [84, 617] width 69 height 23
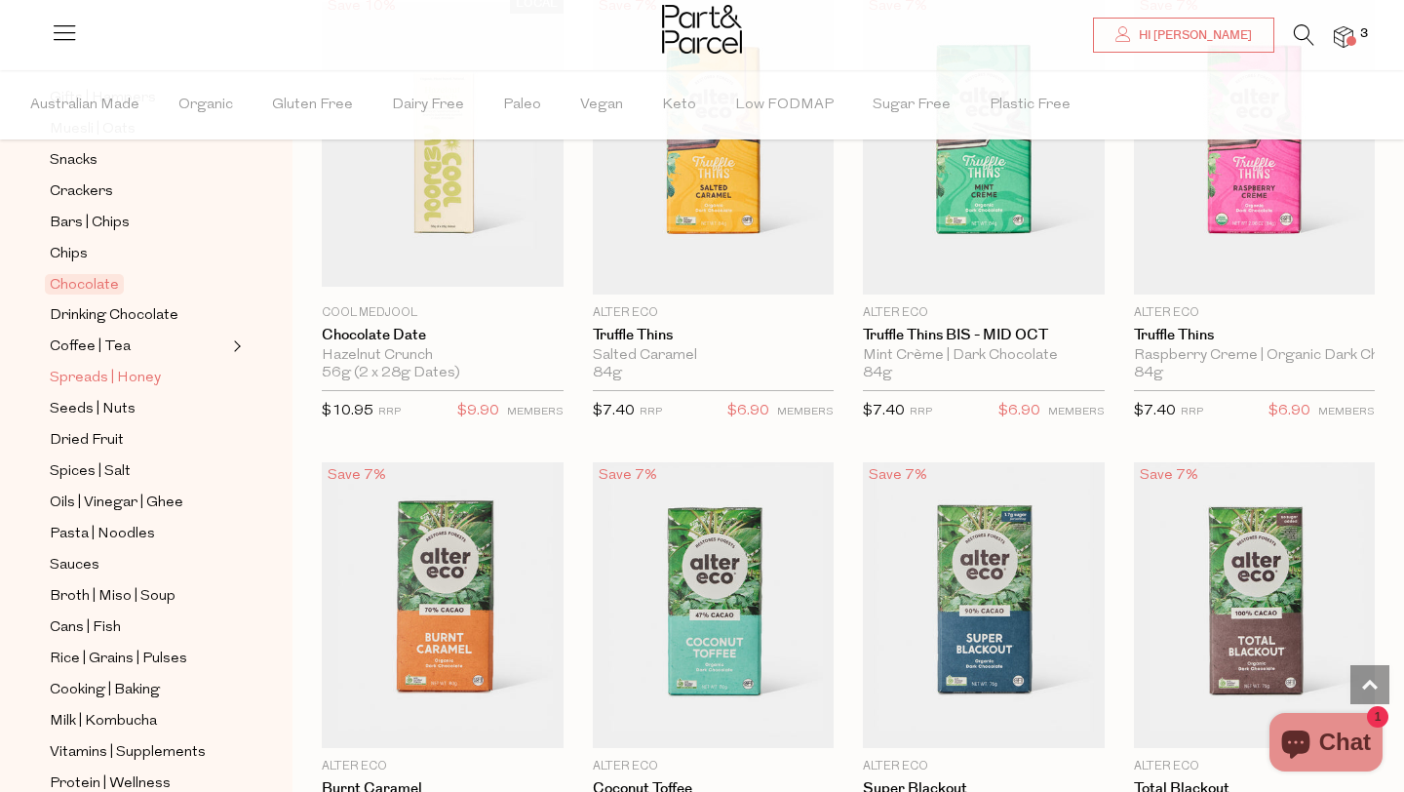
scroll to position [330, 0]
click at [1345, 38] on img at bounding box center [1344, 37] width 20 height 22
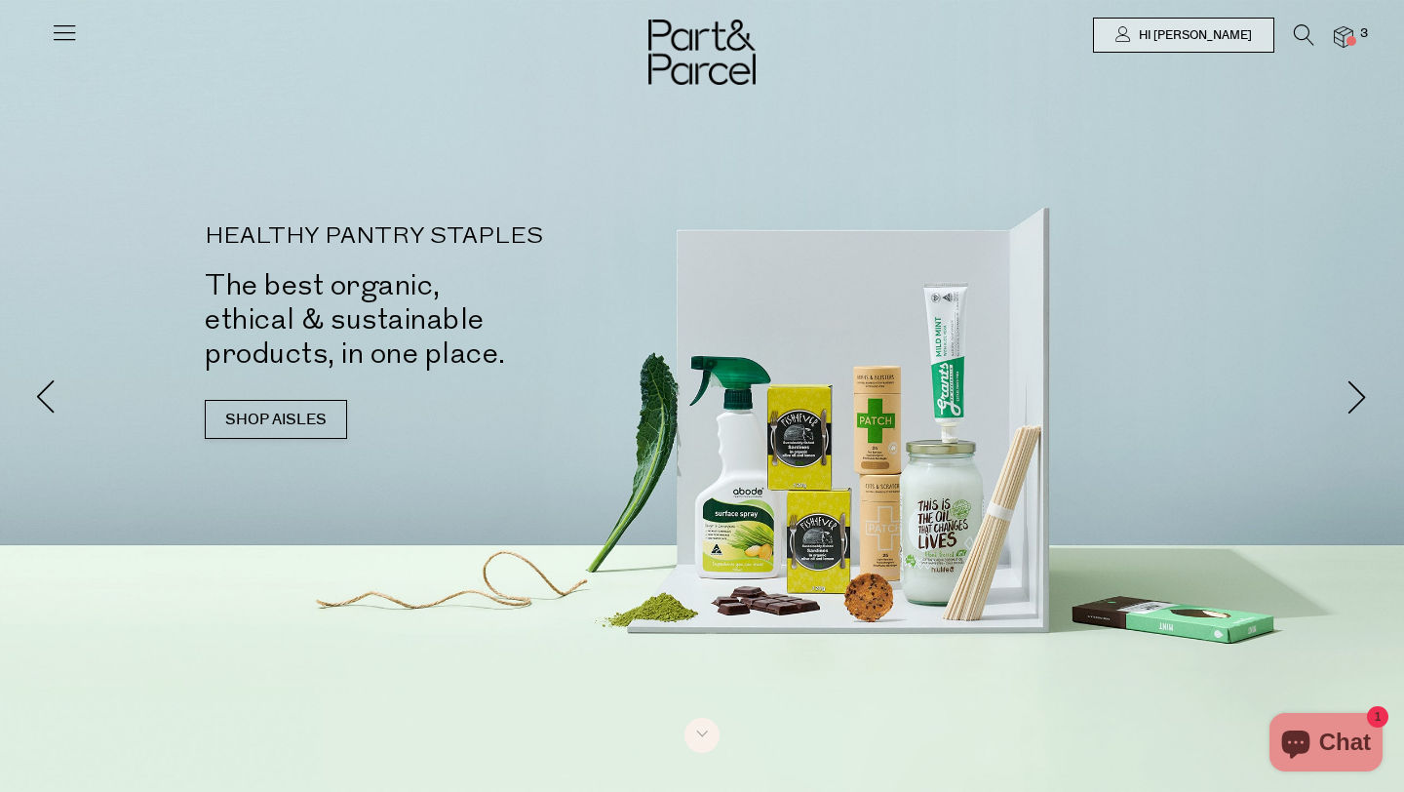
click at [1345, 42] on img at bounding box center [1344, 37] width 20 height 22
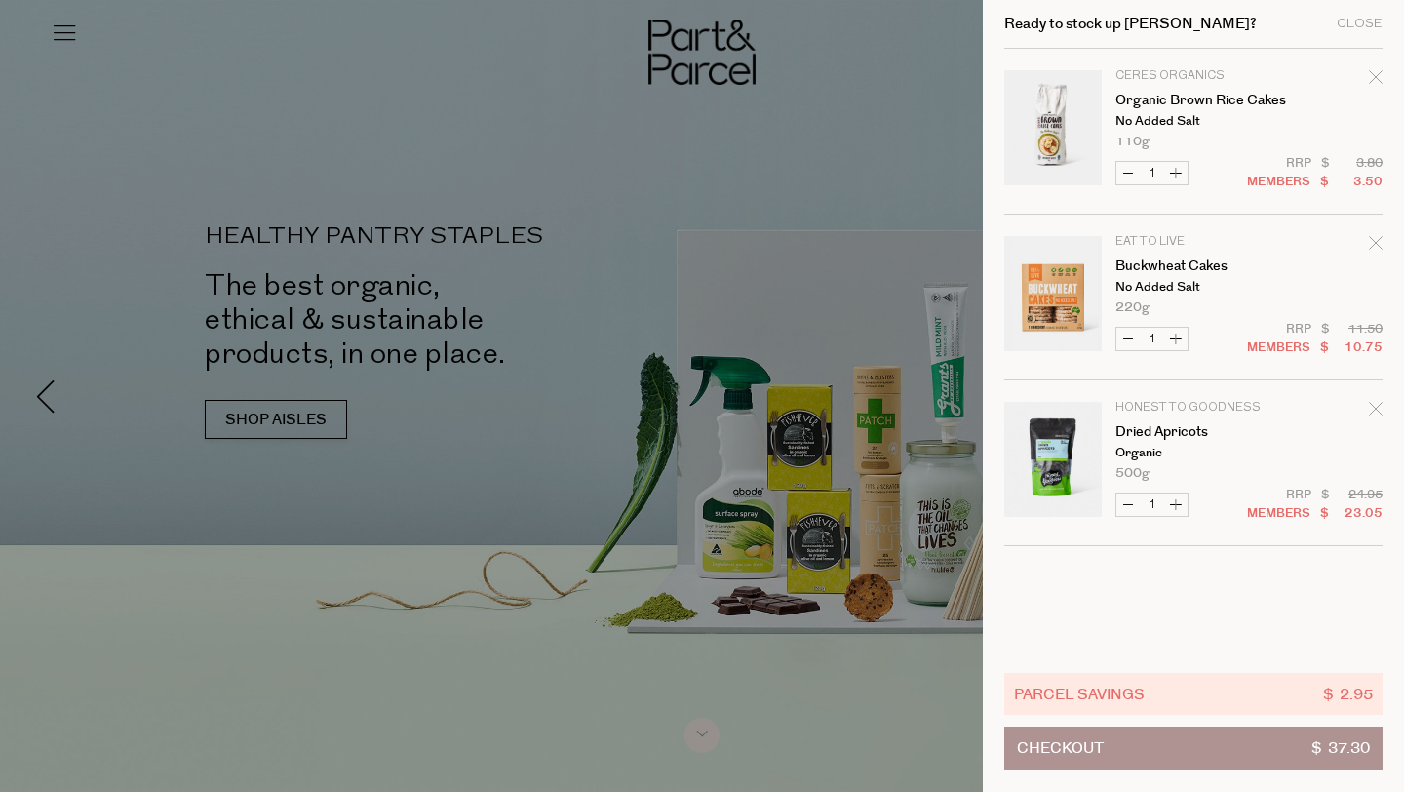
click at [899, 160] on div at bounding box center [702, 396] width 1404 height 792
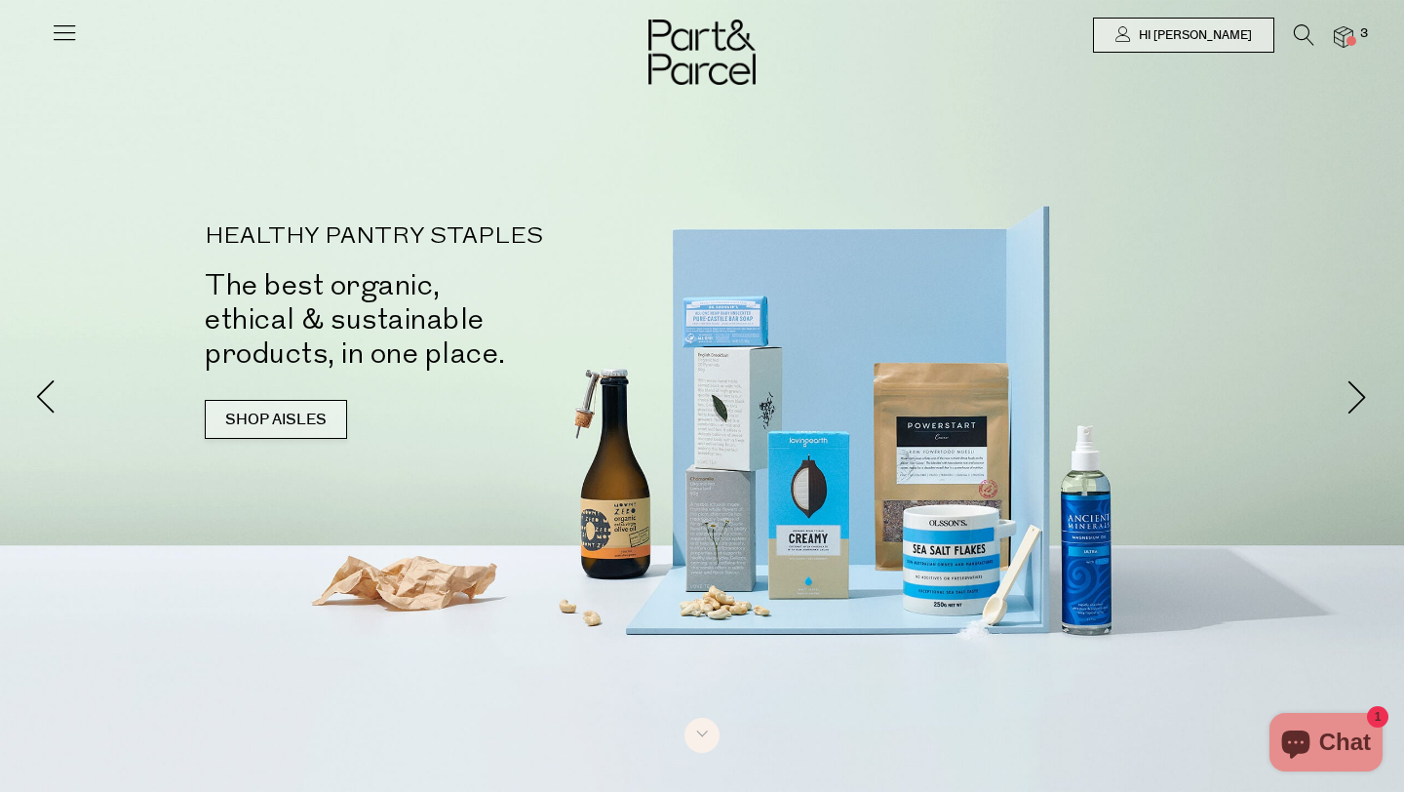
click at [243, 413] on link "SHOP AISLES" at bounding box center [276, 419] width 142 height 39
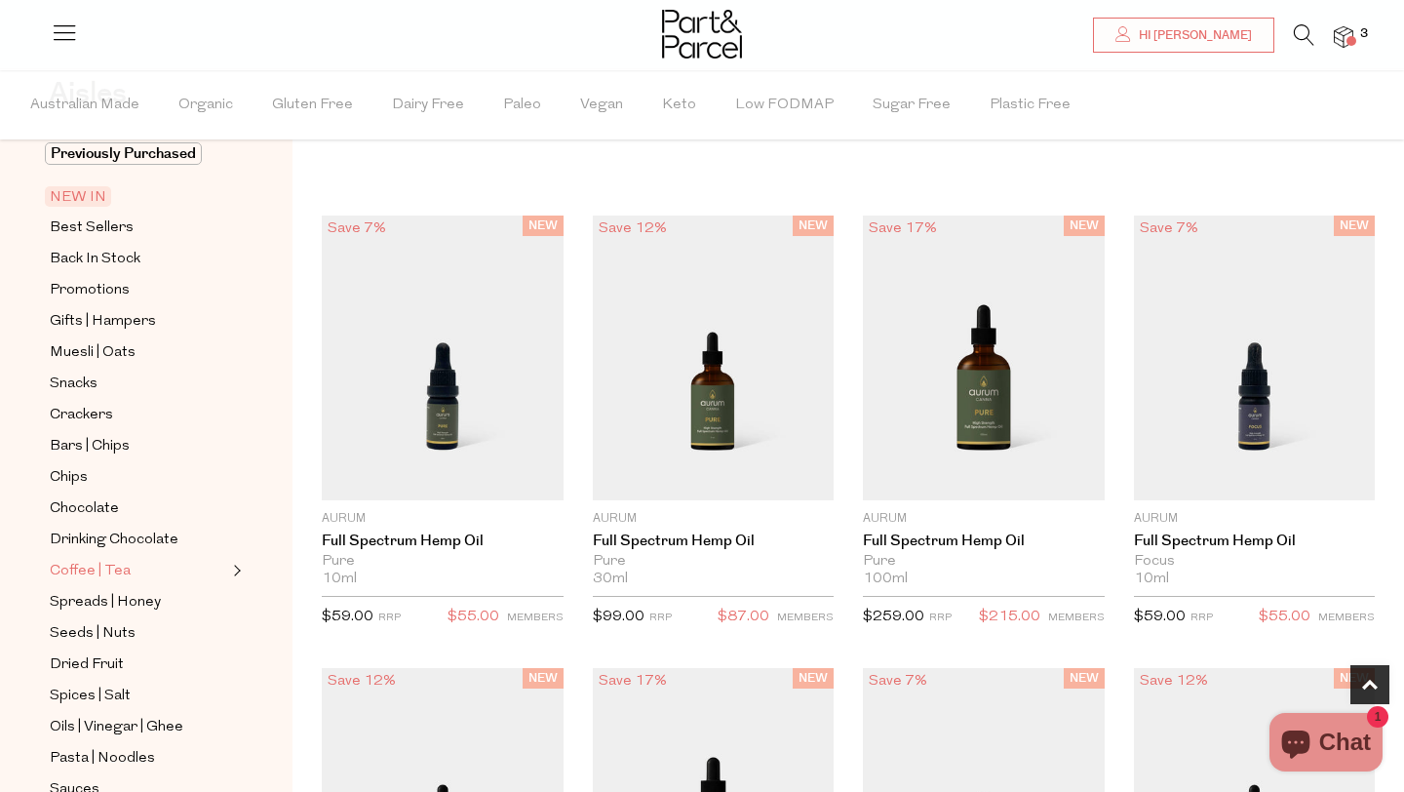
scroll to position [113, 0]
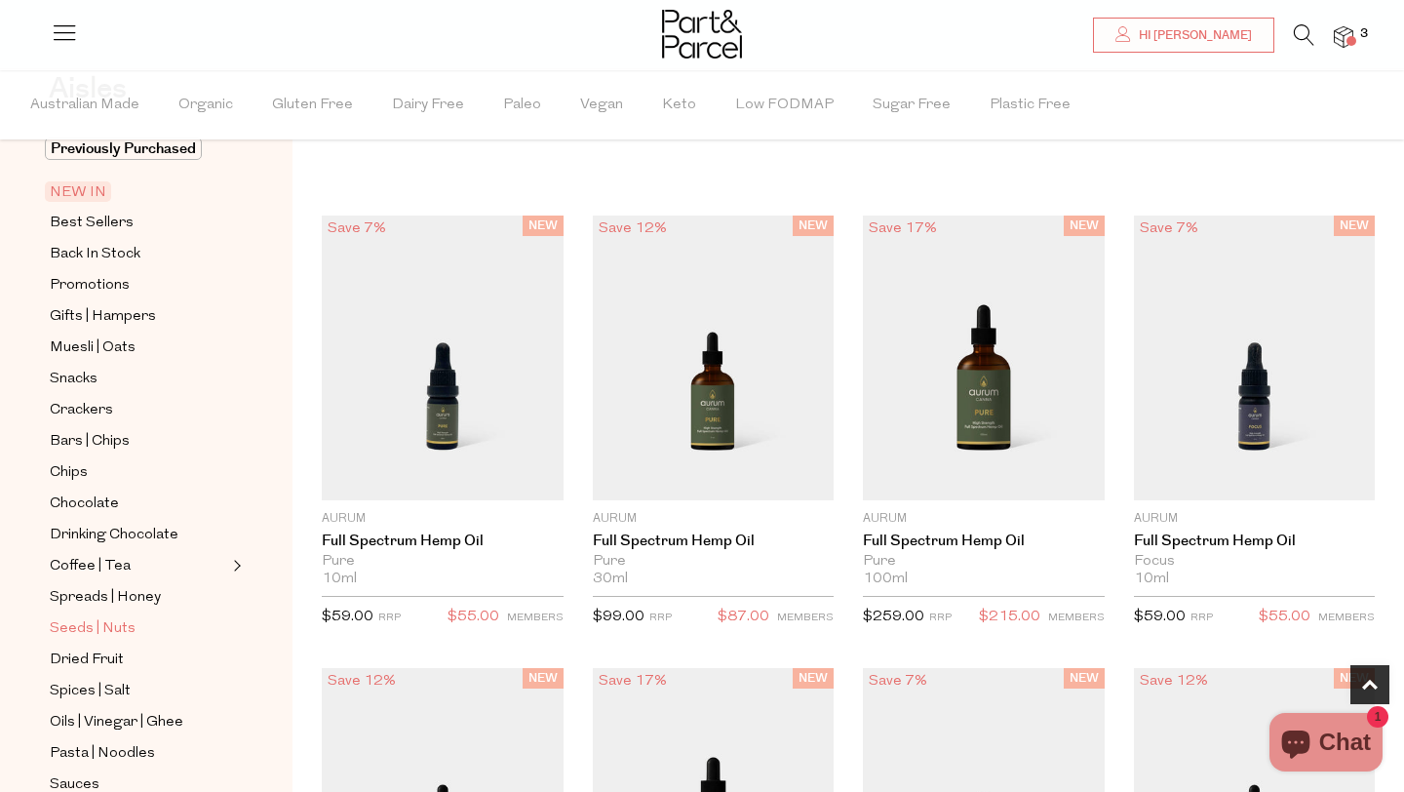
click at [96, 624] on span "Seeds | Nuts" at bounding box center [93, 628] width 86 height 23
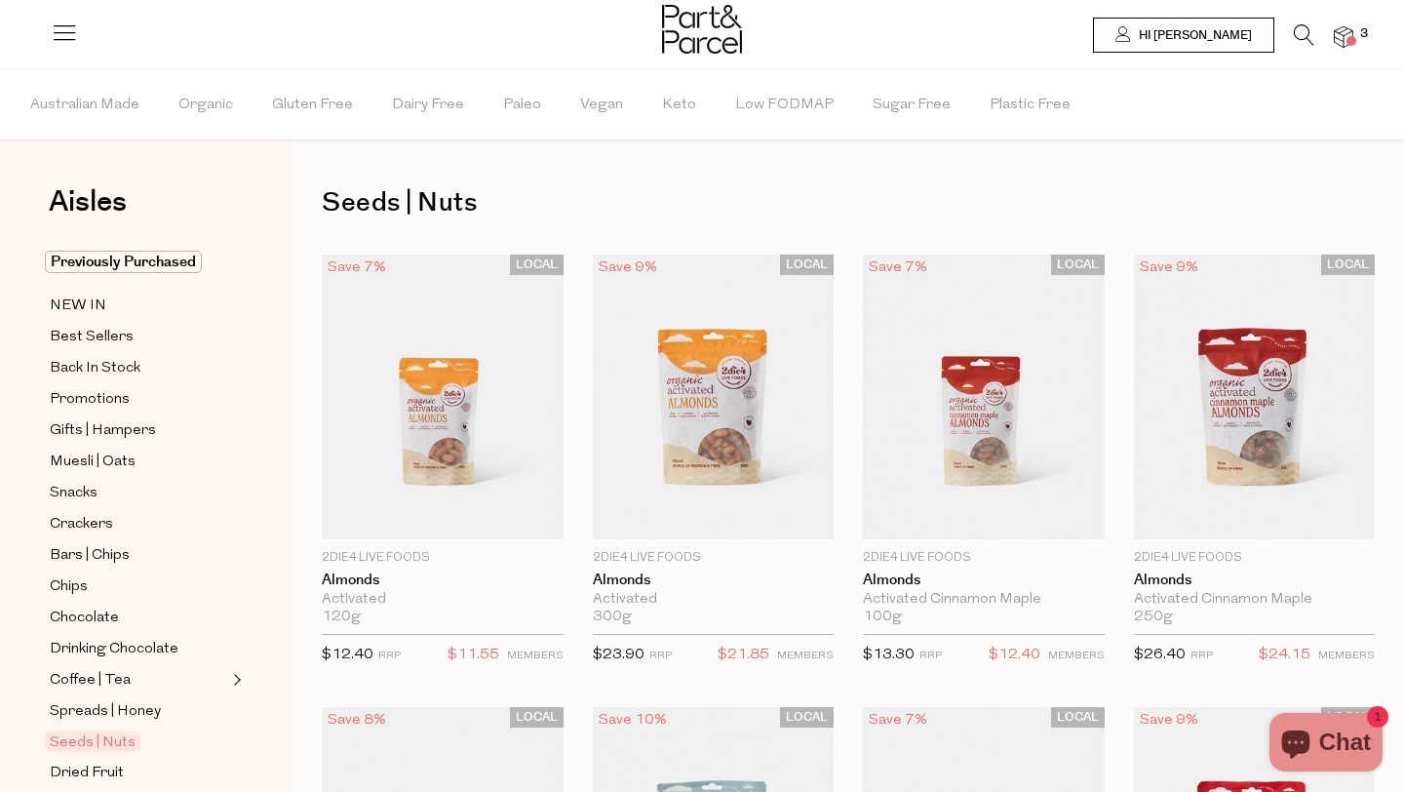
click at [1305, 31] on icon at bounding box center [1304, 34] width 20 height 21
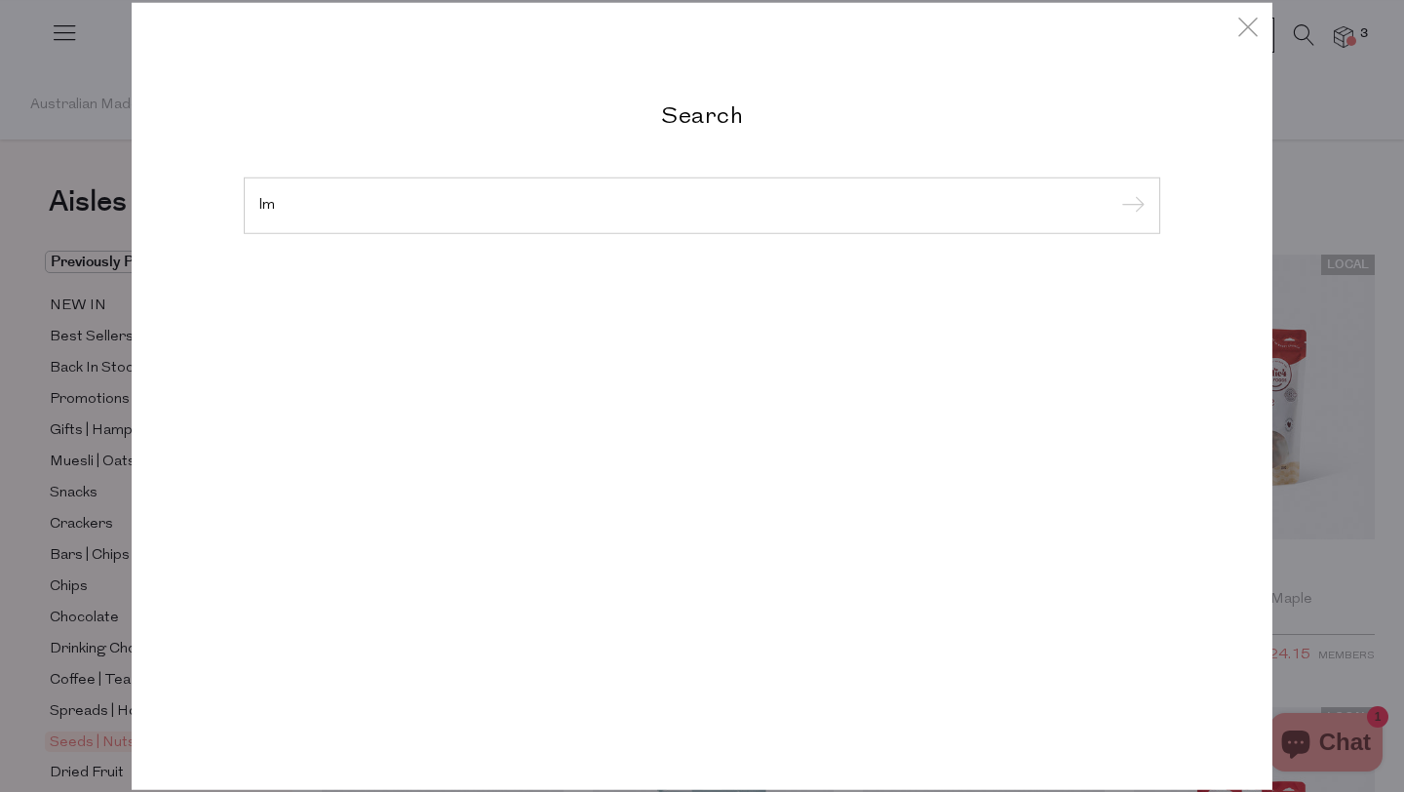
type input "l"
type input "Almonds"
click at [1116, 192] on input "submit" at bounding box center [1130, 206] width 29 height 29
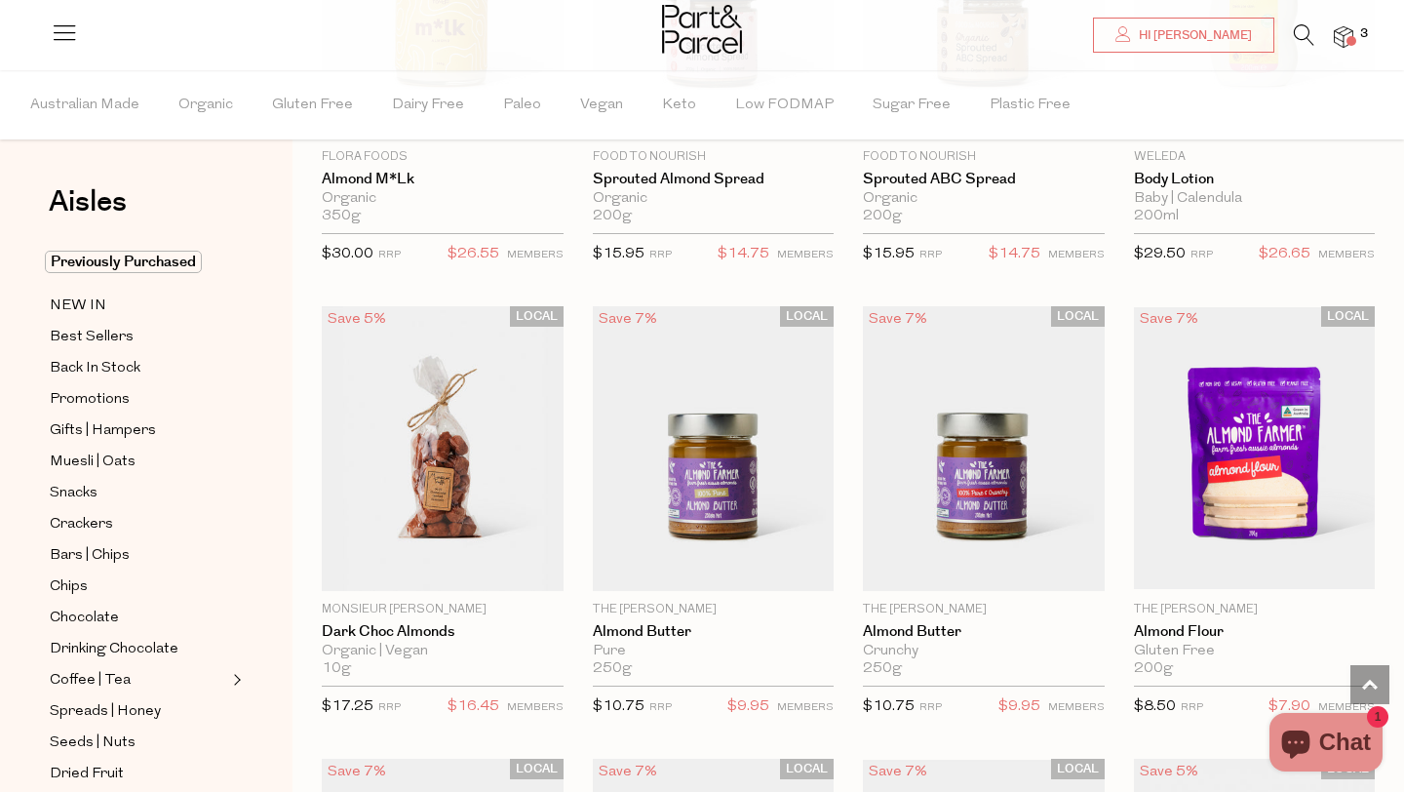
scroll to position [3132, 0]
